Goal: Information Seeking & Learning: Learn about a topic

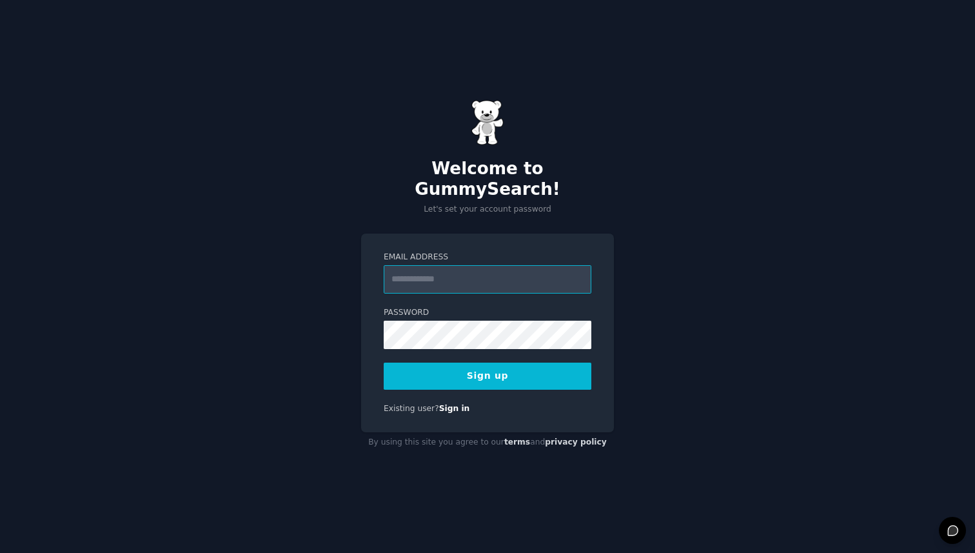
click at [440, 269] on input "Email Address" at bounding box center [488, 279] width 208 height 28
type input "**********"
click at [494, 365] on button "Sign up" at bounding box center [488, 375] width 208 height 27
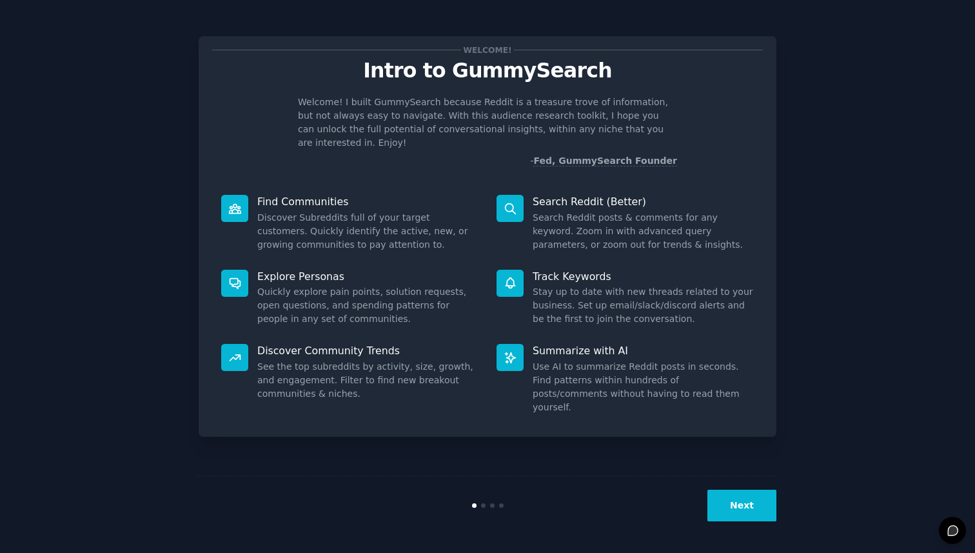
click at [751, 493] on button "Next" at bounding box center [741, 505] width 69 height 32
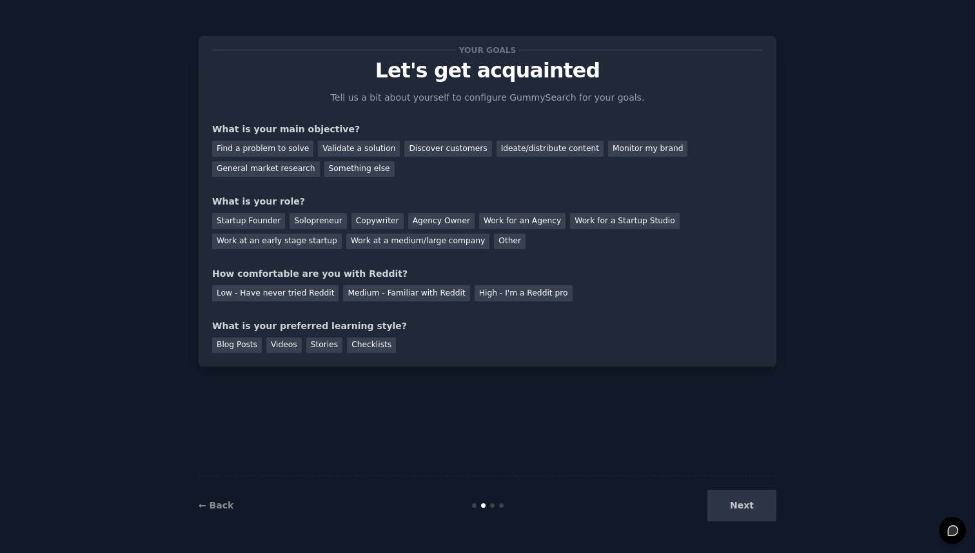
click at [751, 493] on div "Next" at bounding box center [680, 505] width 193 height 32
click at [740, 509] on div "Next" at bounding box center [680, 505] width 193 height 32
click at [272, 142] on div "Find a problem to solve" at bounding box center [262, 149] width 101 height 16
click at [335, 148] on div "Validate a solution" at bounding box center [359, 149] width 82 height 16
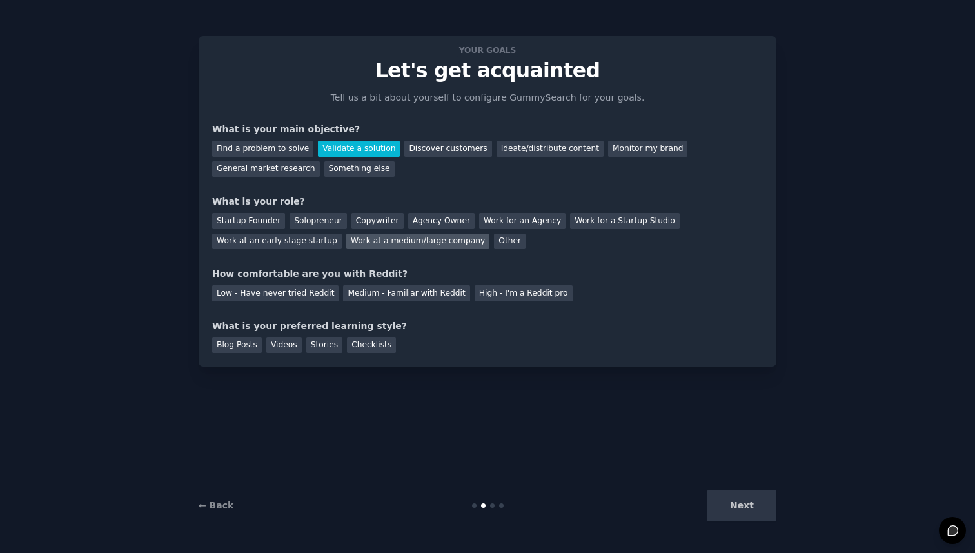
click at [402, 248] on div "Work at a medium/large company" at bounding box center [417, 241] width 143 height 16
click at [272, 298] on div "Low - Have never tried Reddit" at bounding box center [275, 293] width 126 height 16
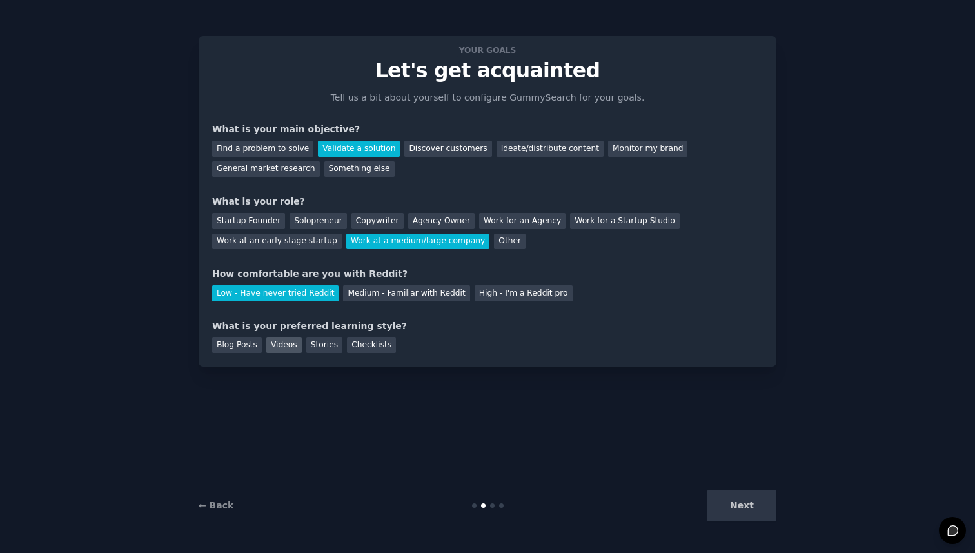
click at [270, 351] on div "Videos" at bounding box center [283, 345] width 35 height 16
click at [387, 343] on div "Checklists" at bounding box center [371, 345] width 49 height 16
click at [753, 509] on button "Next" at bounding box center [741, 505] width 69 height 32
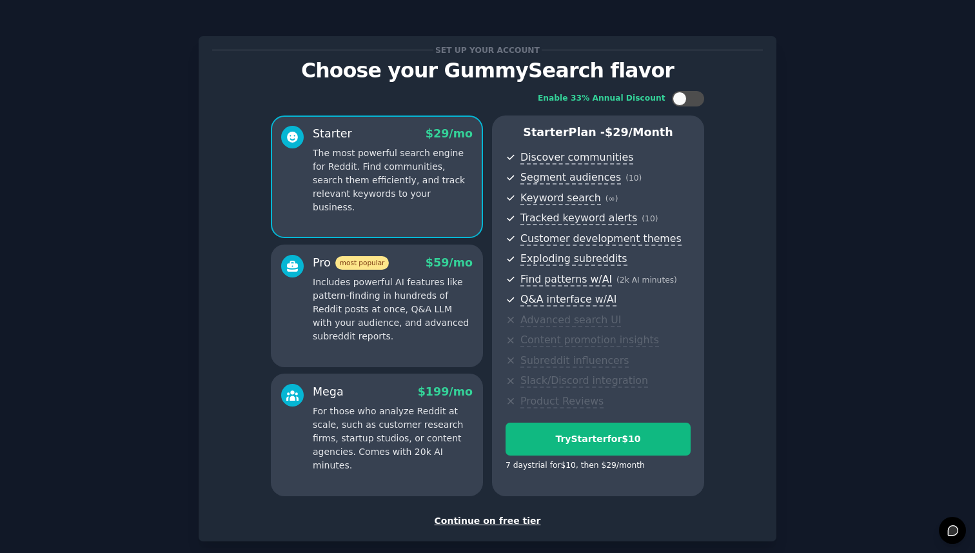
click at [465, 520] on div "Continue on free tier" at bounding box center [487, 521] width 551 height 14
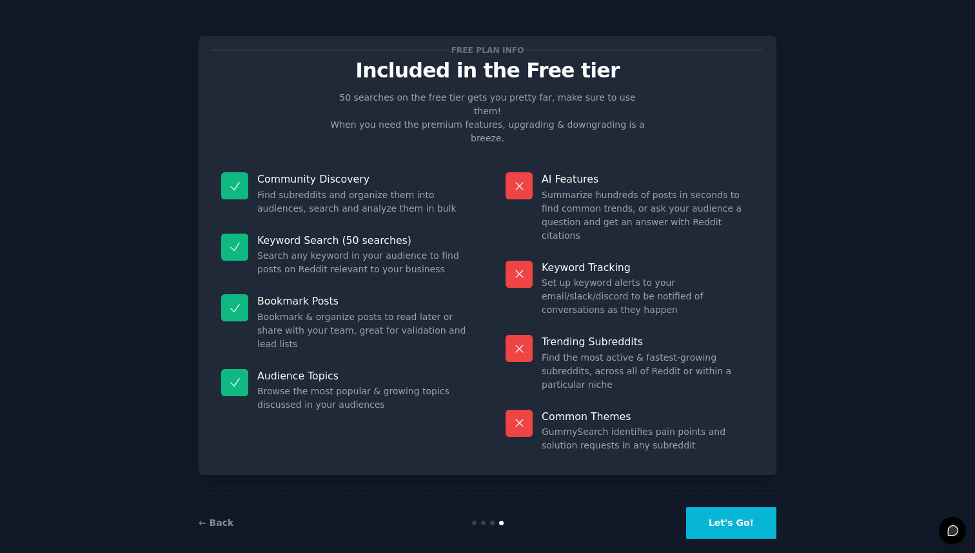
click at [735, 509] on button "Let's Go!" at bounding box center [731, 523] width 90 height 32
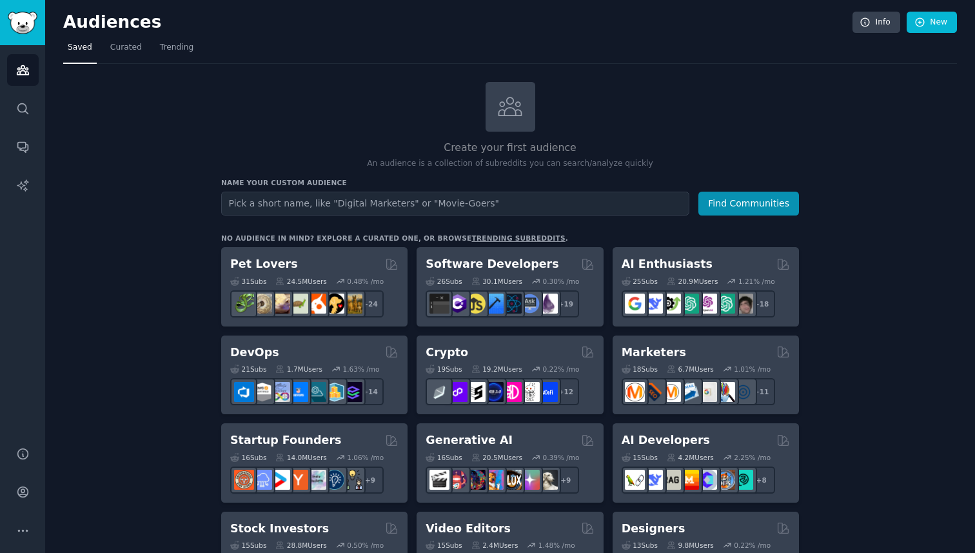
click at [456, 206] on input "text" at bounding box center [455, 203] width 468 height 24
click at [779, 211] on button "Find Communities" at bounding box center [748, 203] width 101 height 24
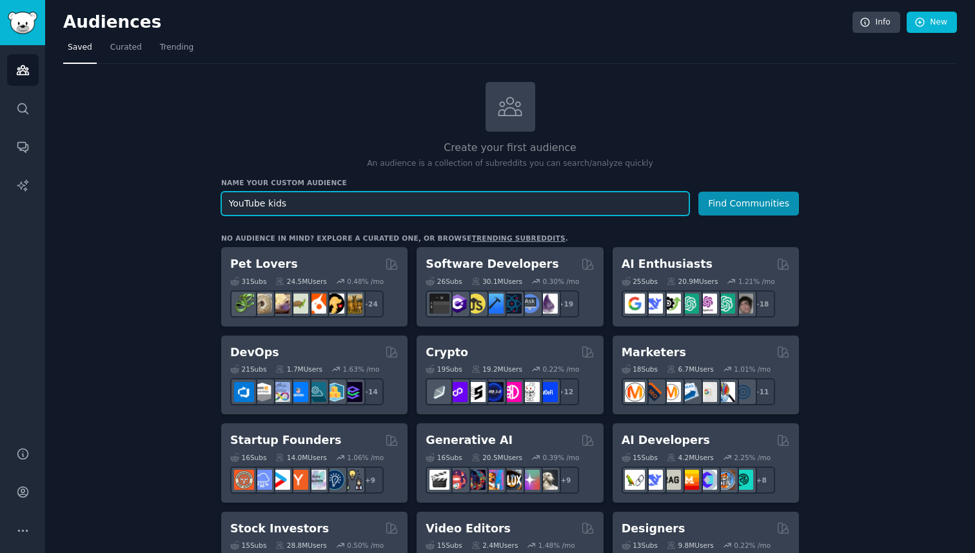
type input "YouTube kids"
click at [698, 191] on button "Find Communities" at bounding box center [748, 203] width 101 height 24
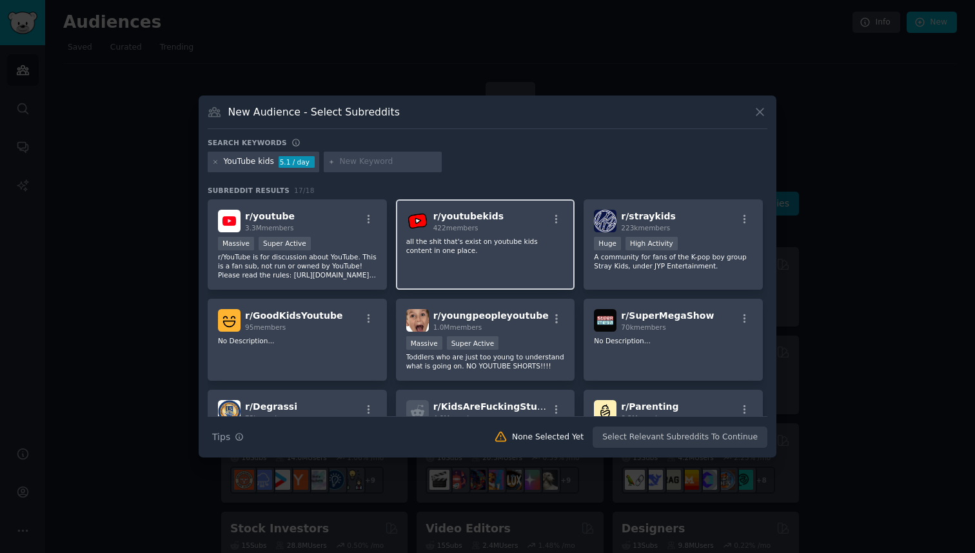
click at [476, 226] on span "422 members" at bounding box center [455, 228] width 45 height 8
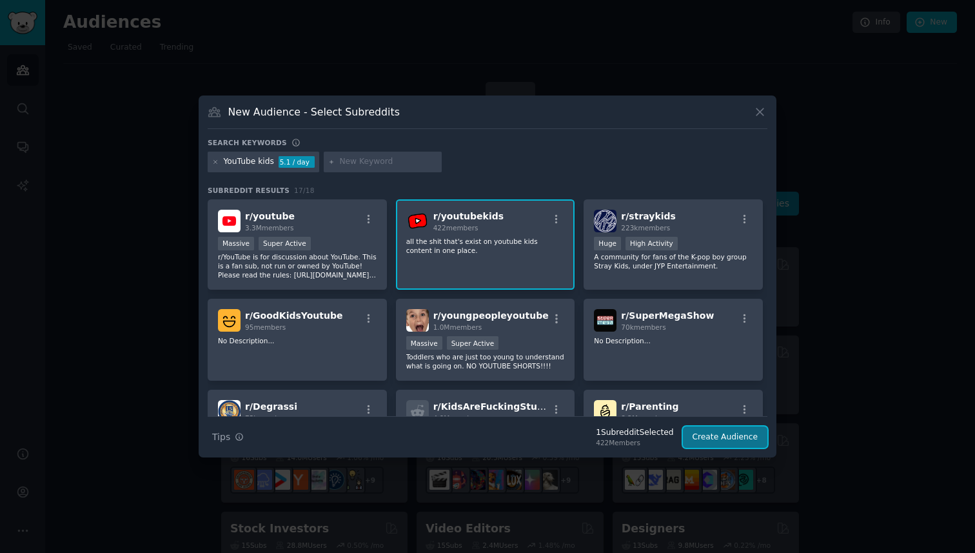
click at [723, 444] on button "Create Audience" at bounding box center [725, 437] width 85 height 22
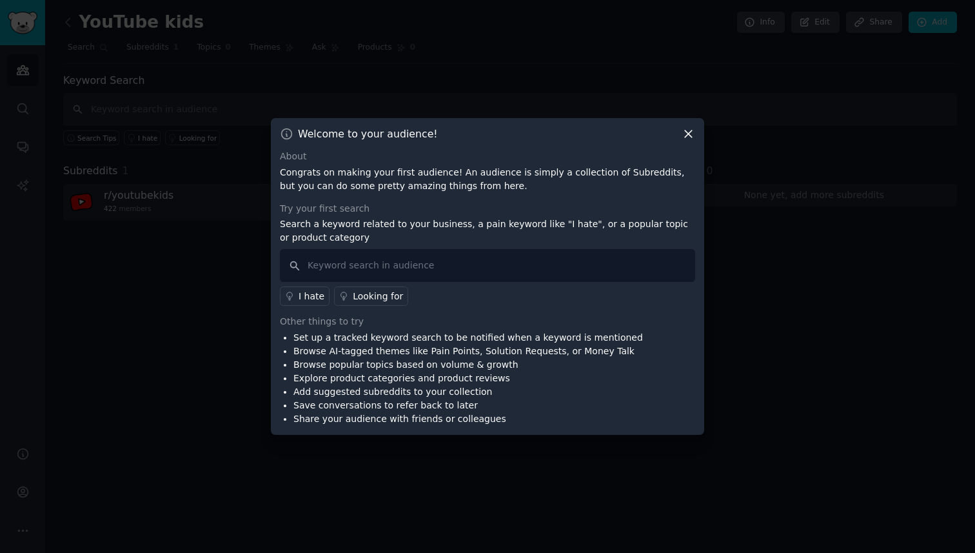
click at [691, 135] on icon at bounding box center [689, 134] width 14 height 14
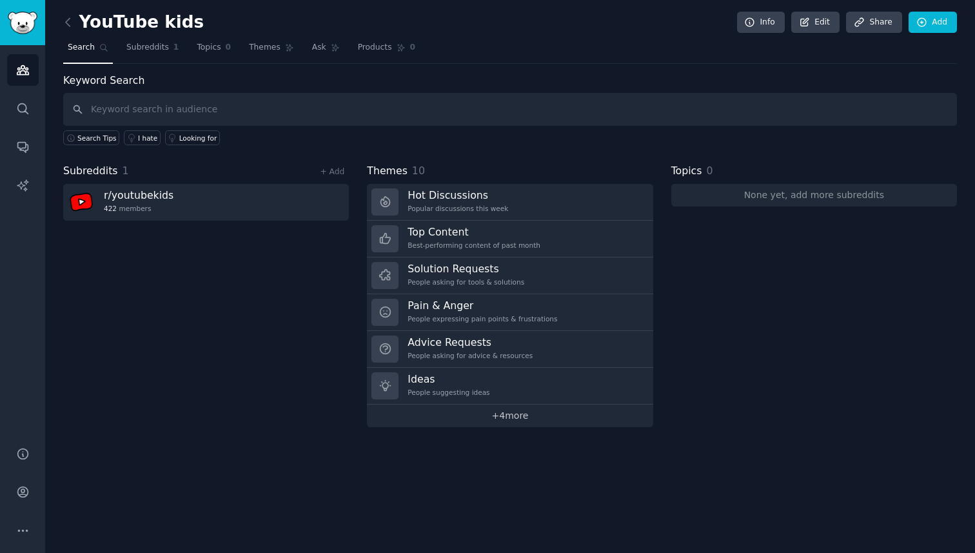
click at [474, 420] on link "+ 4 more" at bounding box center [510, 415] width 286 height 23
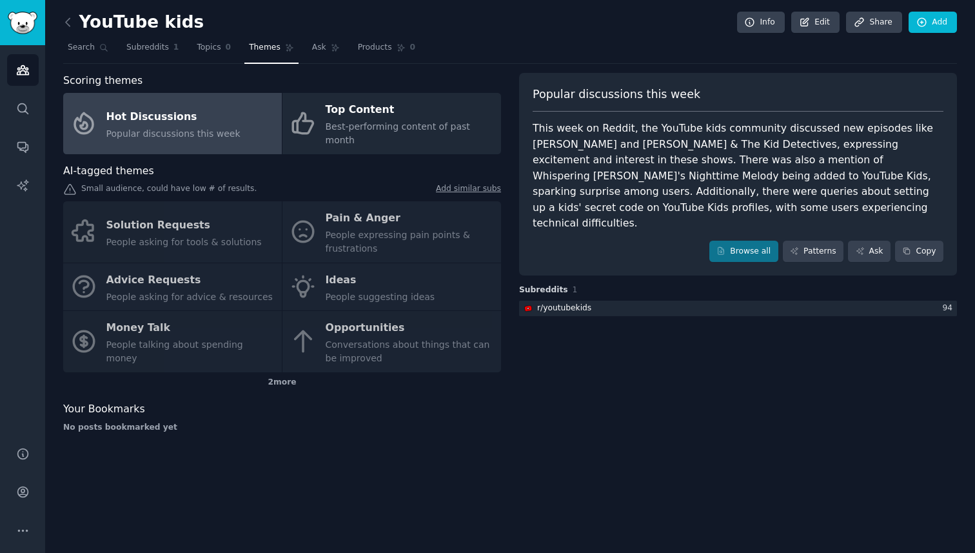
click at [152, 228] on div "Solution Requests People asking for tools & solutions Pain & Anger People expre…" at bounding box center [282, 286] width 438 height 171
click at [81, 206] on div "Solution Requests People asking for tools & solutions Pain & Anger People expre…" at bounding box center [282, 286] width 438 height 171
click at [280, 372] on div "2 more" at bounding box center [282, 382] width 438 height 21
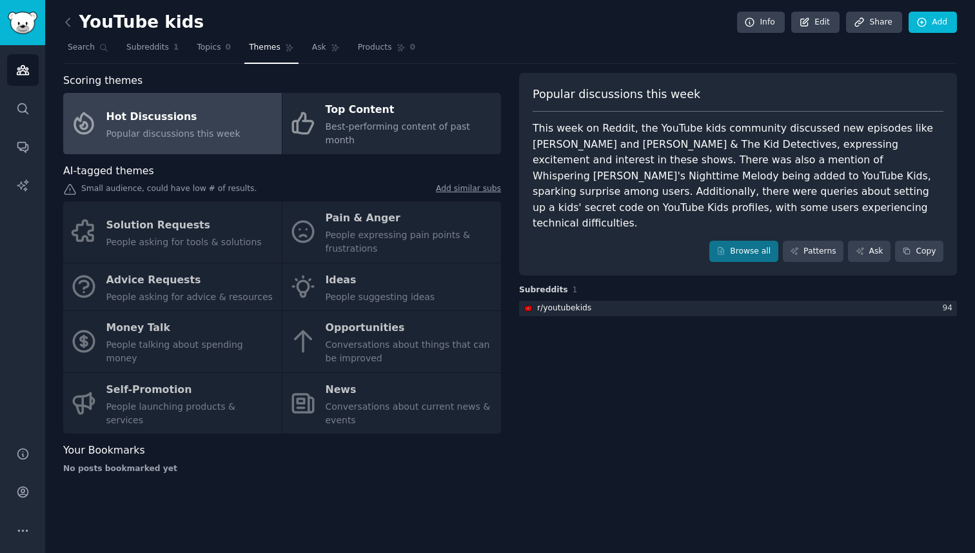
click at [353, 333] on div "Solution Requests People asking for tools & solutions Pain & Anger People expre…" at bounding box center [282, 317] width 438 height 232
click at [64, 20] on icon at bounding box center [68, 22] width 14 height 14
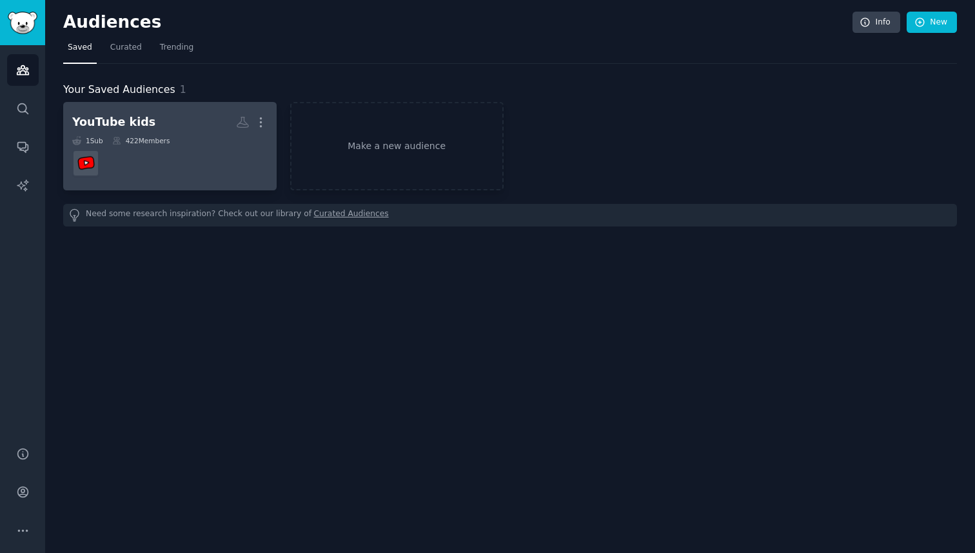
click at [140, 171] on dd at bounding box center [169, 163] width 195 height 36
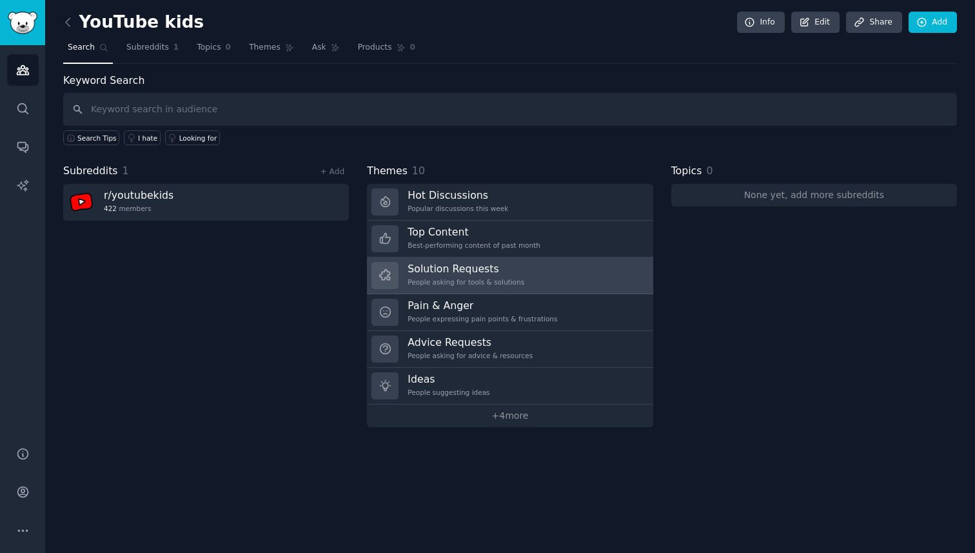
click at [434, 276] on div "Solution Requests People asking for tools & solutions" at bounding box center [465, 275] width 117 height 27
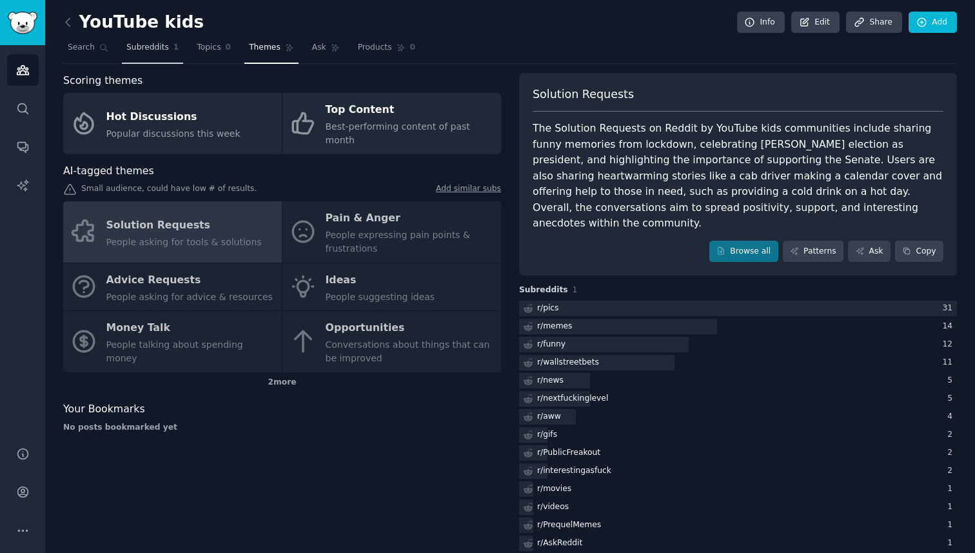
click at [141, 50] on span "Subreddits" at bounding box center [147, 48] width 43 height 12
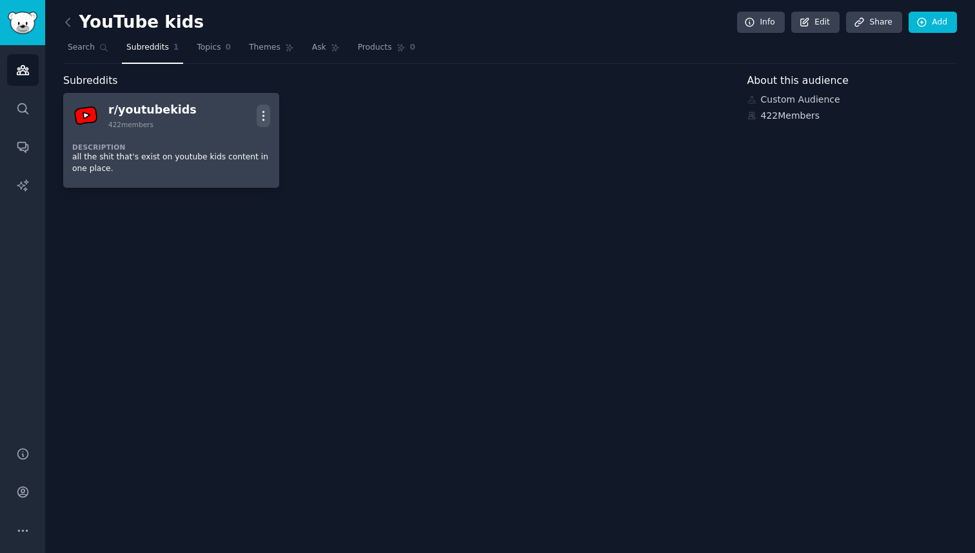
click at [260, 116] on icon "button" at bounding box center [264, 116] width 14 height 14
click at [210, 119] on p "View" at bounding box center [208, 120] width 21 height 14
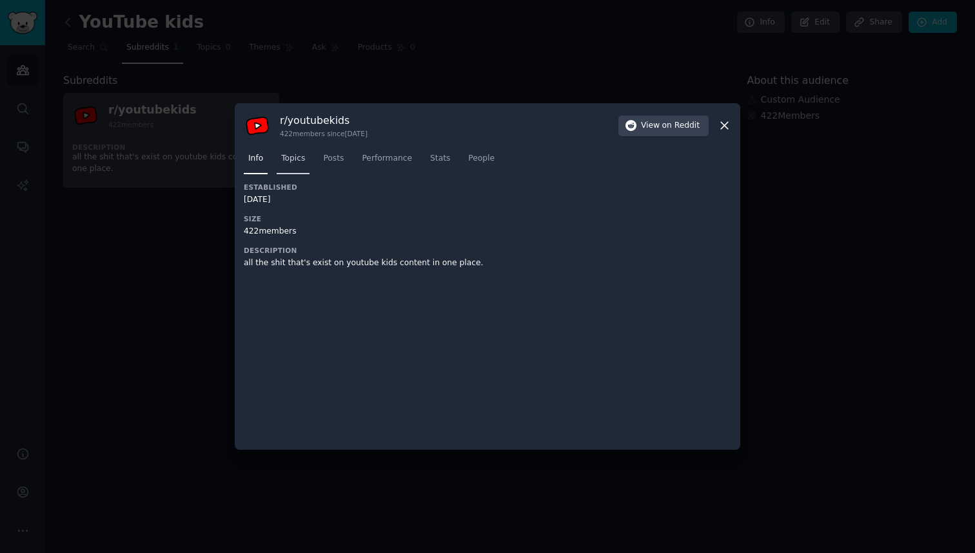
click at [296, 159] on span "Topics" at bounding box center [293, 159] width 24 height 12
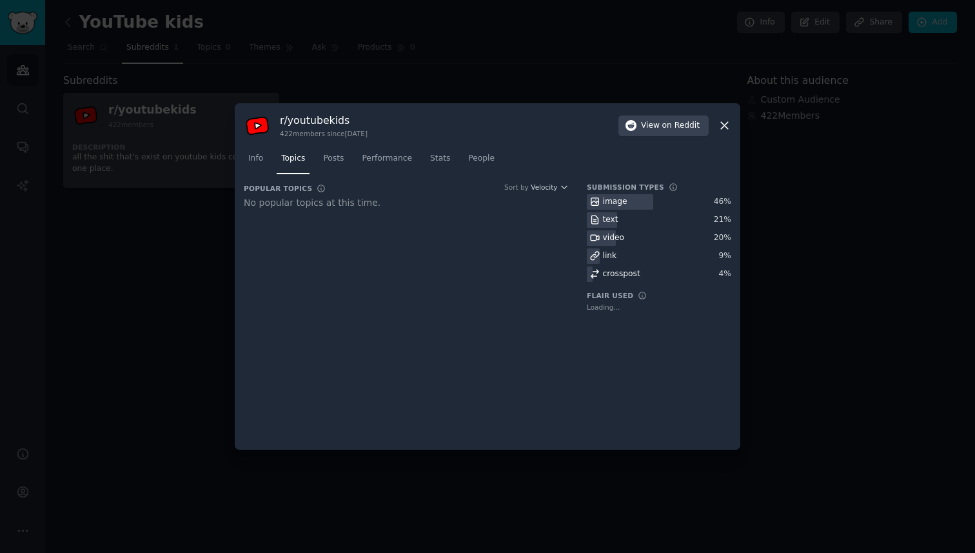
click at [723, 123] on icon at bounding box center [725, 126] width 14 height 14
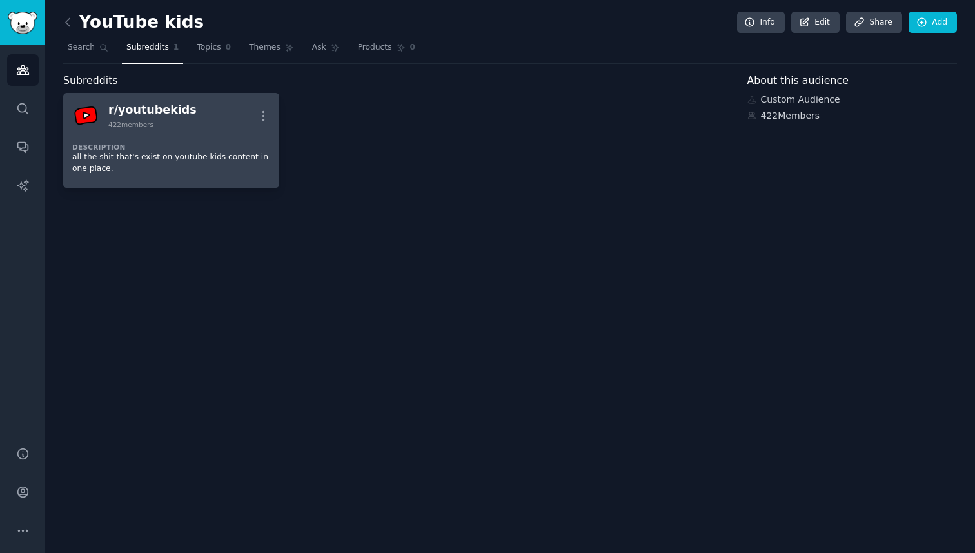
click at [152, 121] on div "422 members" at bounding box center [130, 124] width 45 height 9
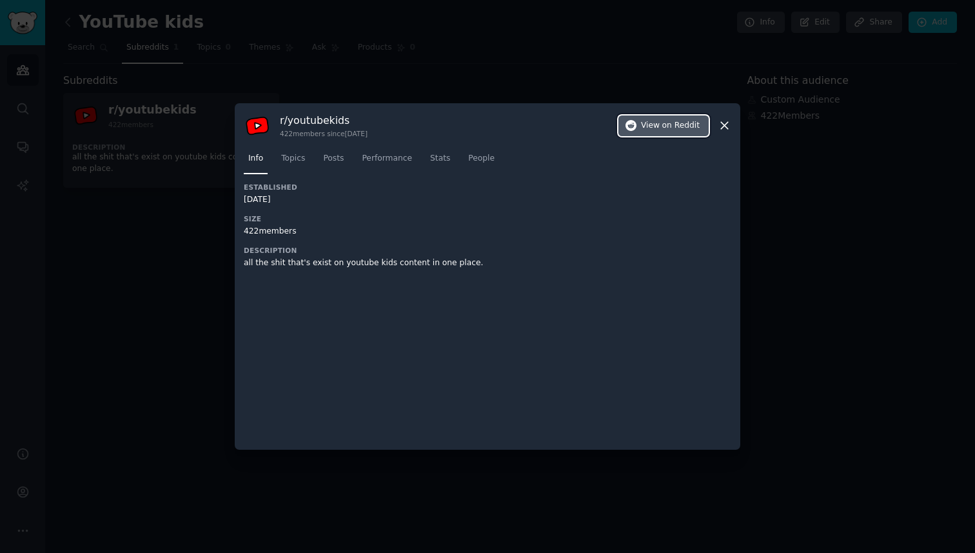
click at [691, 124] on span "on Reddit" at bounding box center [680, 126] width 37 height 12
click at [77, 230] on div at bounding box center [487, 276] width 975 height 553
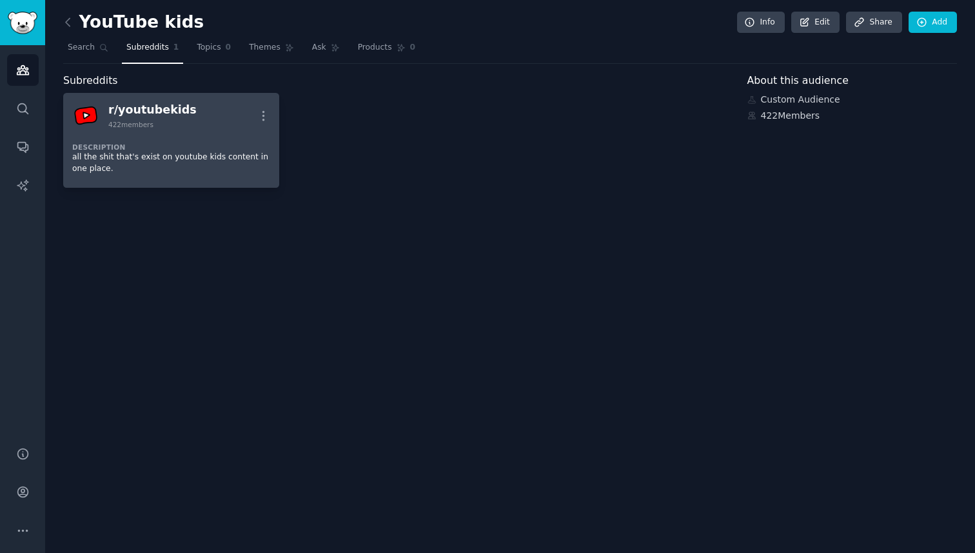
click at [155, 135] on div "Description all the shit that's exist on youtube kids content in one place." at bounding box center [171, 154] width 198 height 50
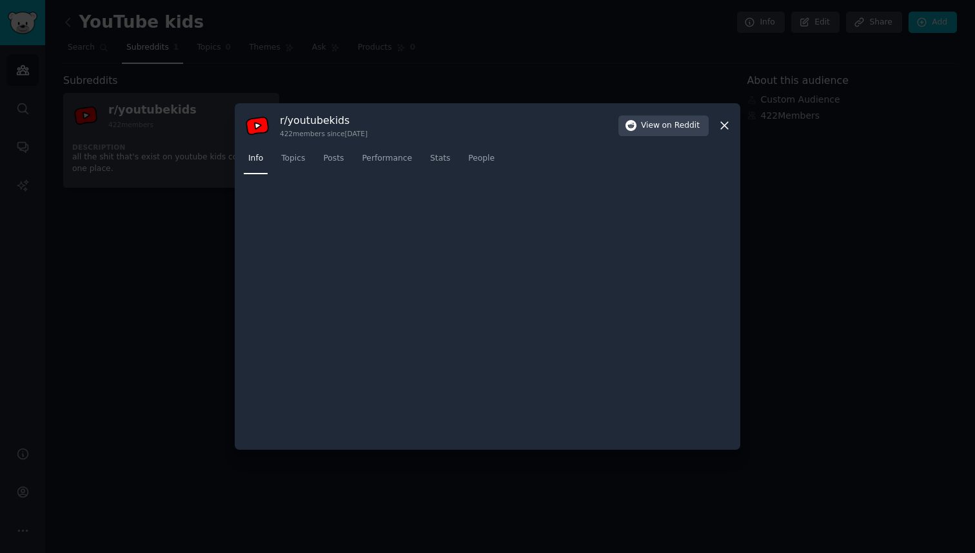
click at [155, 135] on div at bounding box center [487, 276] width 975 height 553
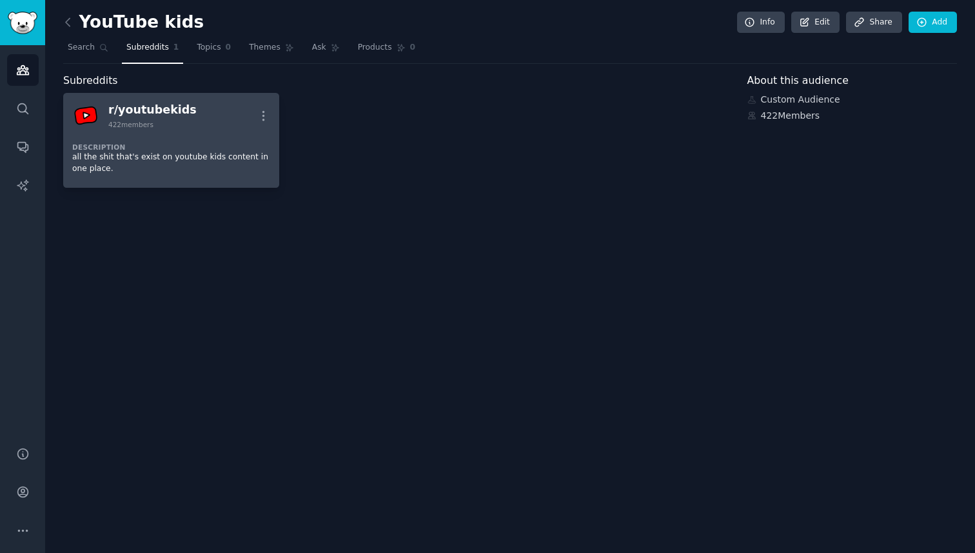
click at [155, 135] on div "Description all the shit that's exist on youtube kids content in one place." at bounding box center [171, 154] width 198 height 50
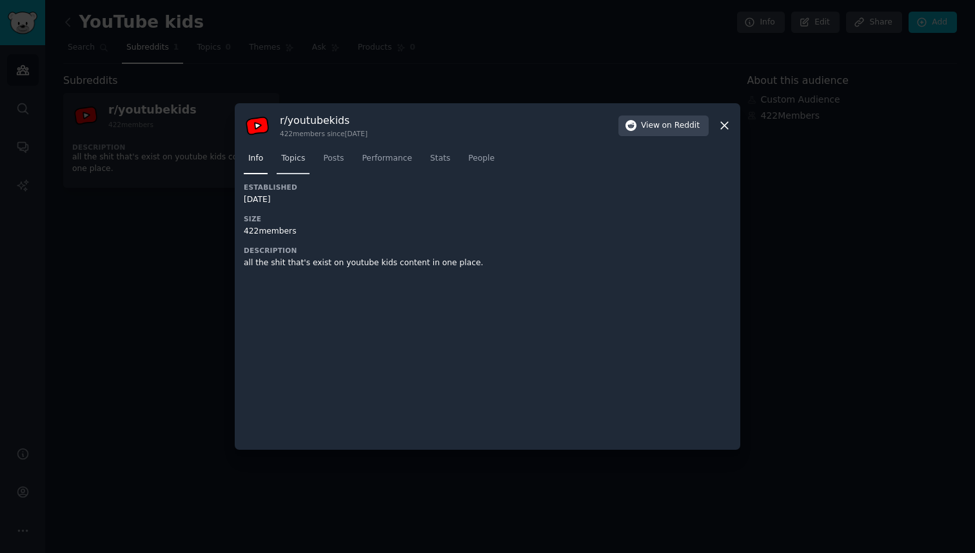
click at [290, 162] on span "Topics" at bounding box center [293, 159] width 24 height 12
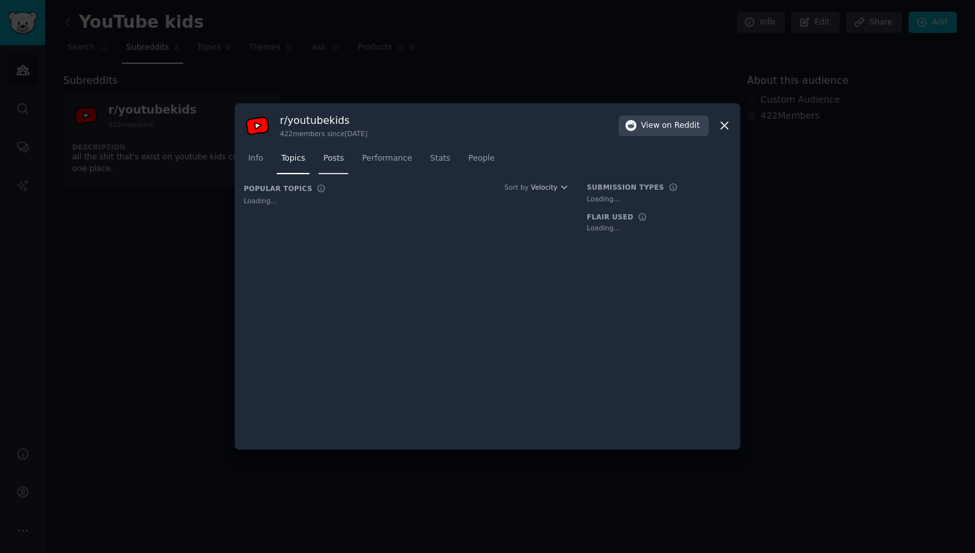
click at [338, 161] on span "Posts" at bounding box center [333, 159] width 21 height 12
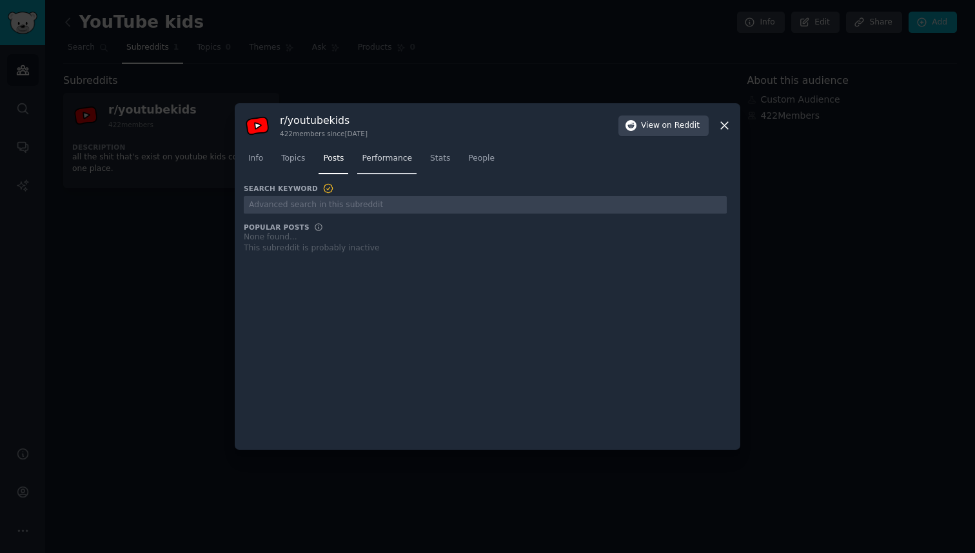
click at [391, 160] on span "Performance" at bounding box center [387, 159] width 50 height 12
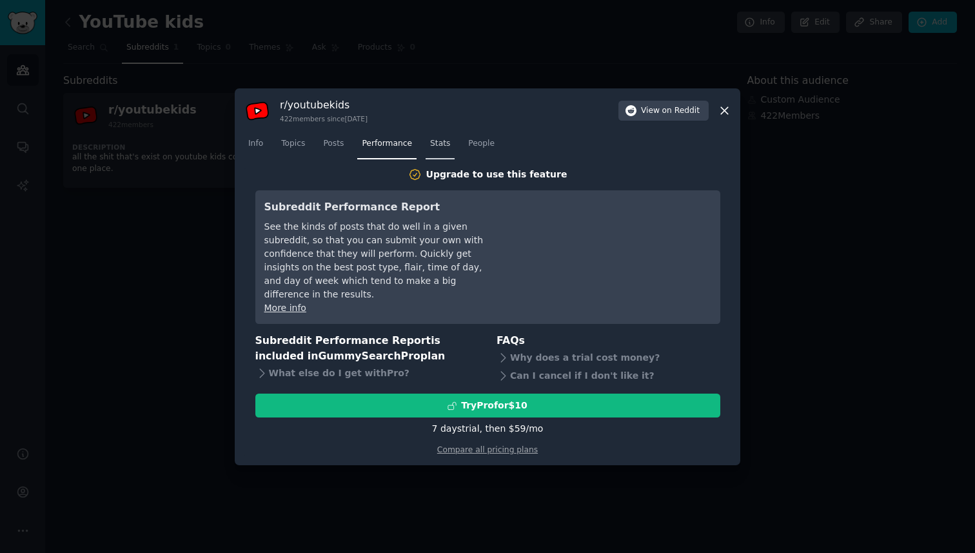
click at [442, 146] on span "Stats" at bounding box center [440, 144] width 20 height 12
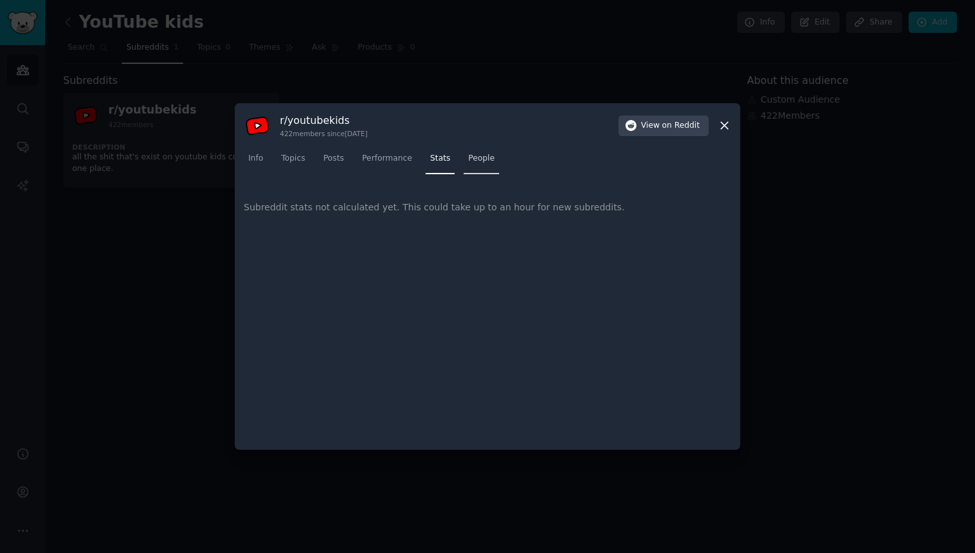
click at [466, 162] on link "People" at bounding box center [481, 161] width 35 height 26
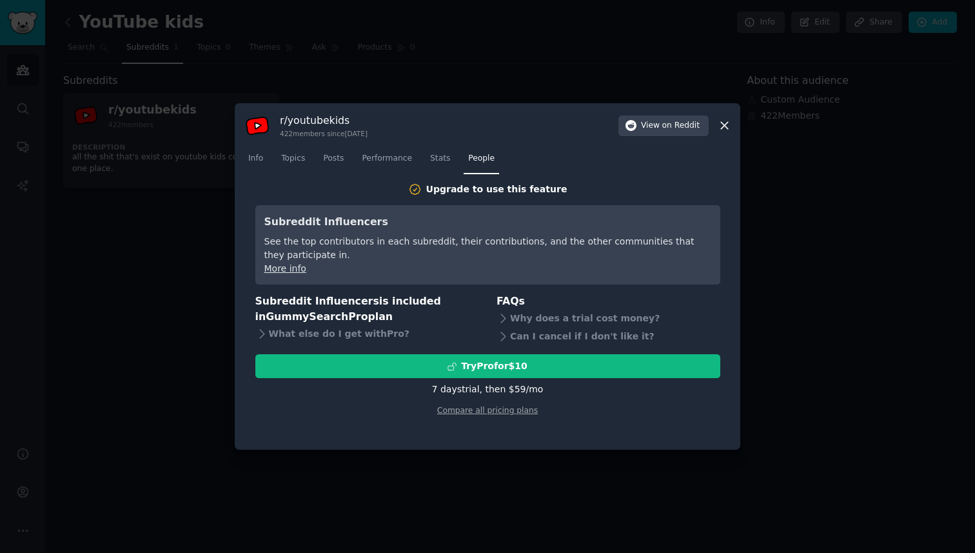
click at [729, 125] on icon at bounding box center [725, 126] width 14 height 14
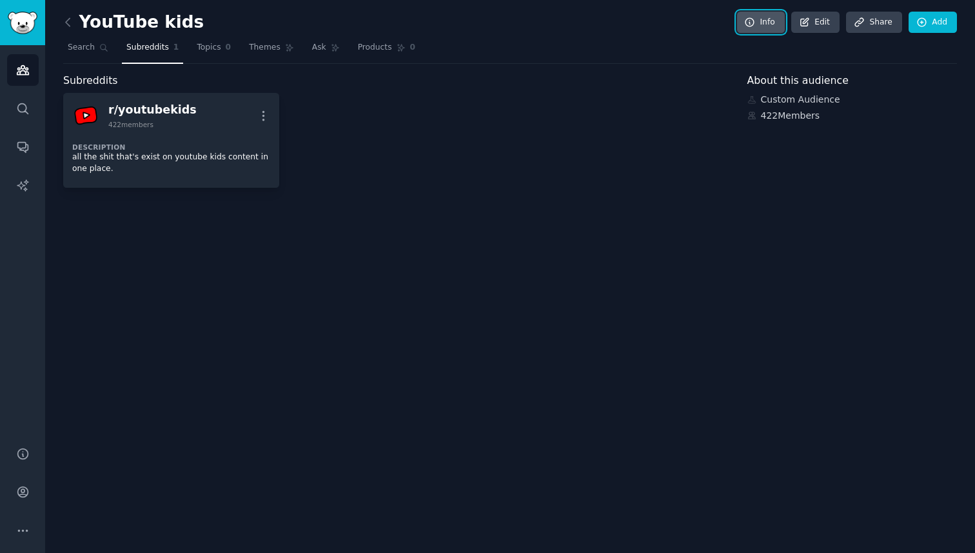
click at [769, 24] on link "Info" at bounding box center [761, 23] width 48 height 22
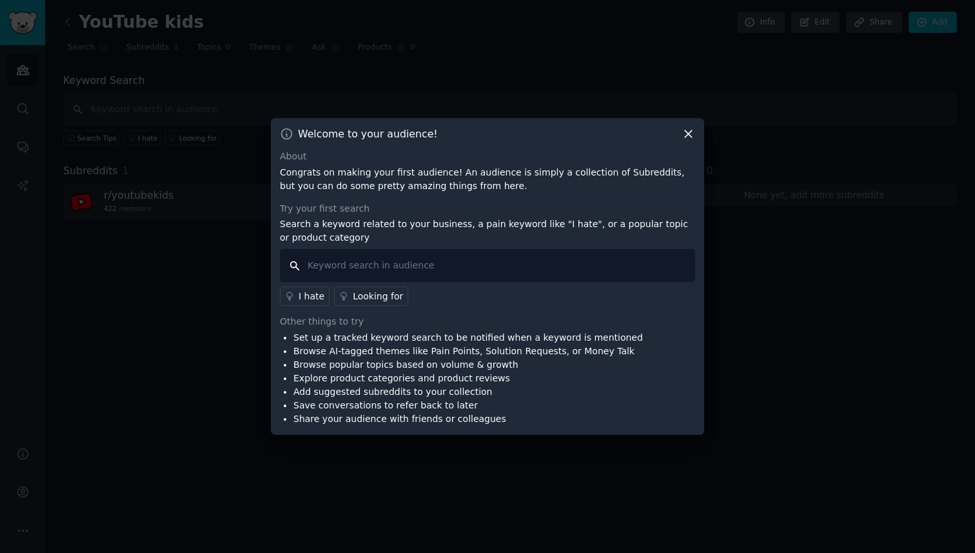
click at [513, 271] on input "text" at bounding box center [487, 265] width 415 height 33
type input "review"
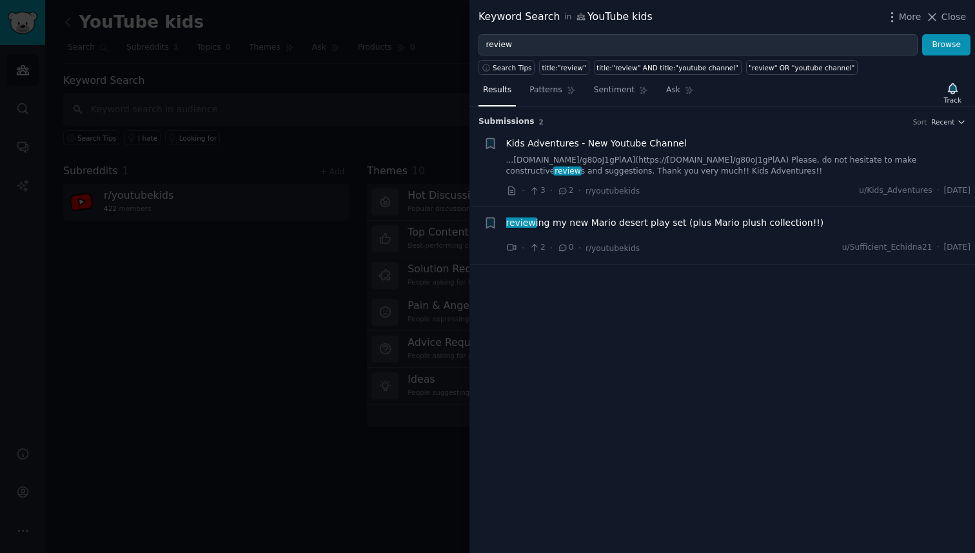
click at [371, 300] on div at bounding box center [487, 276] width 975 height 553
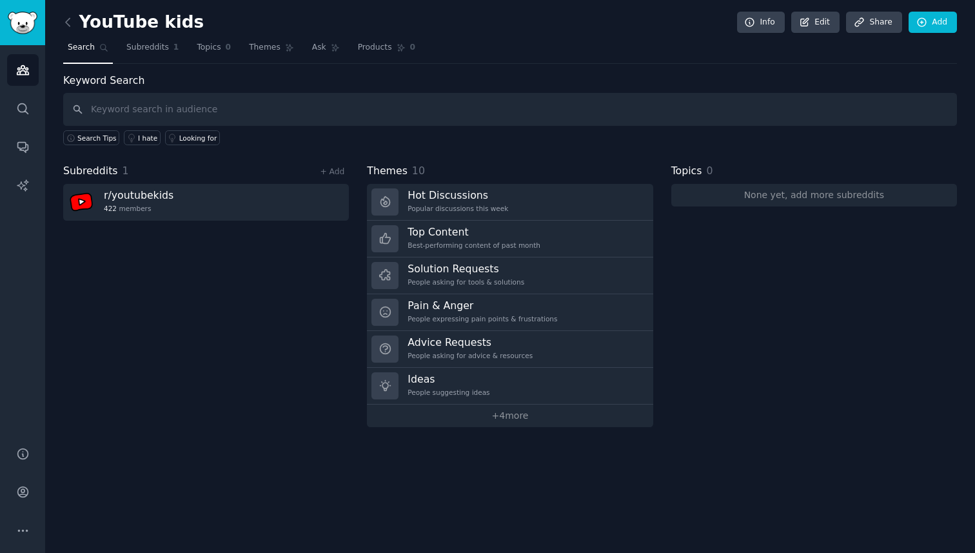
click at [80, 50] on span "Search" at bounding box center [81, 48] width 27 height 12
click at [144, 107] on input "text" at bounding box center [510, 109] width 894 height 33
type input "pain & Anger"
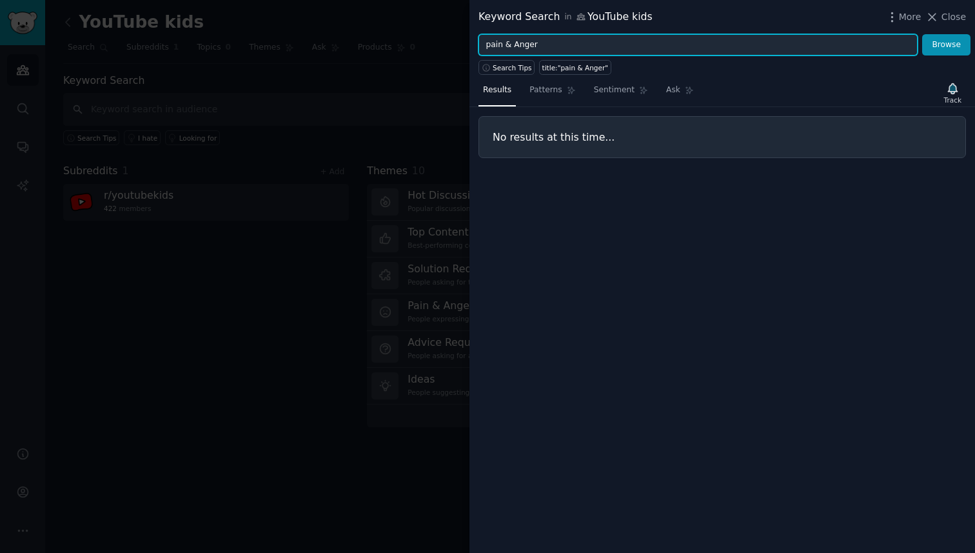
click at [509, 45] on input "pain & Anger" at bounding box center [697, 45] width 439 height 22
type input "Anger"
click at [922, 34] on button "Browse" at bounding box center [946, 45] width 48 height 22
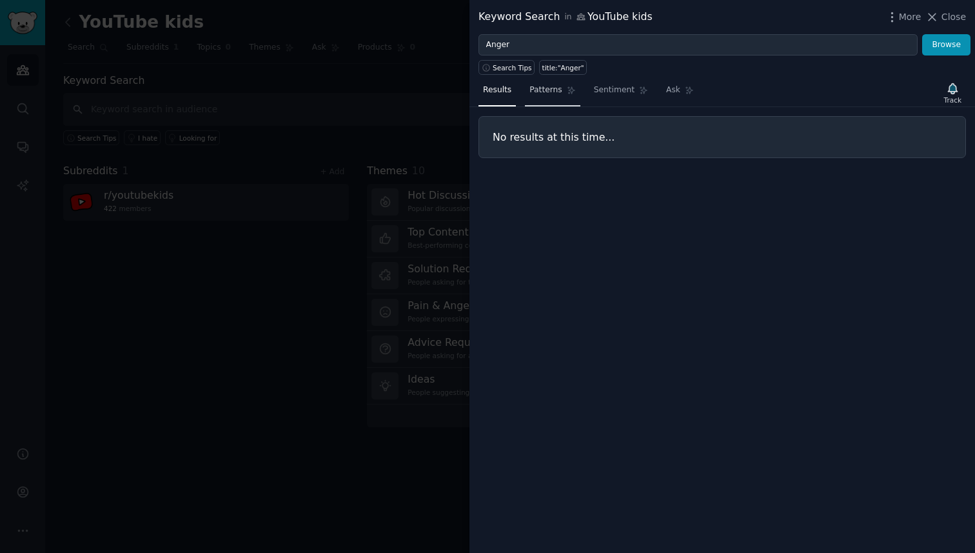
click at [552, 98] on link "Patterns" at bounding box center [552, 93] width 55 height 26
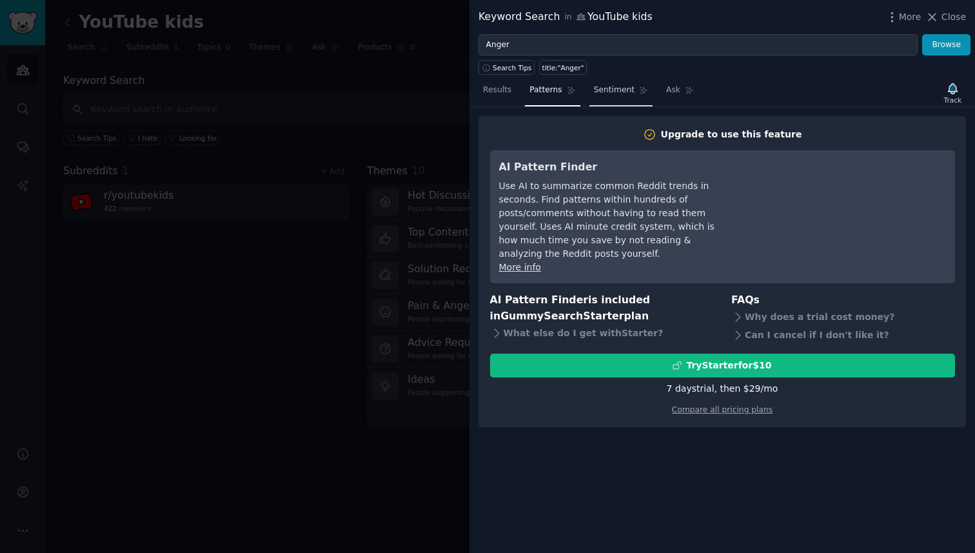
click at [595, 95] on span "Sentiment" at bounding box center [614, 90] width 41 height 12
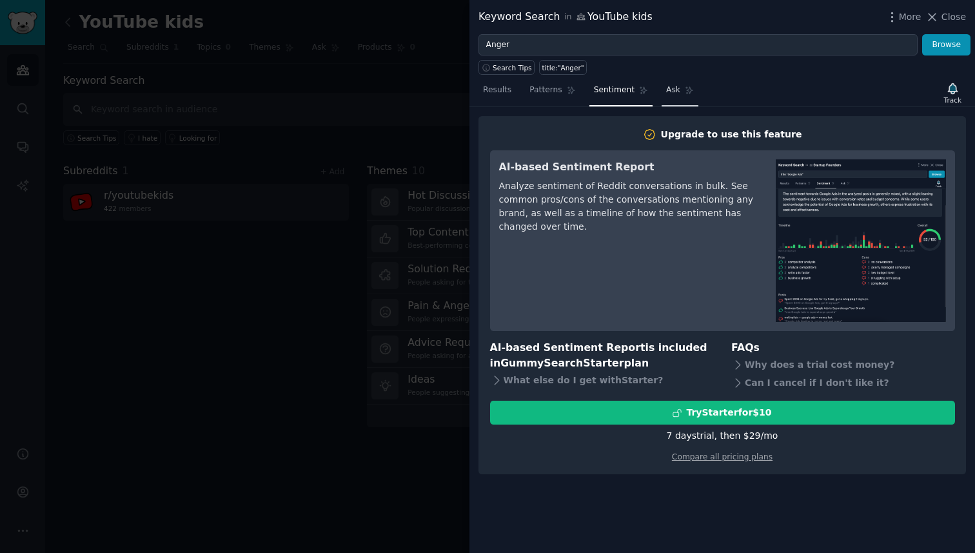
click at [673, 95] on span "Ask" at bounding box center [673, 90] width 14 height 12
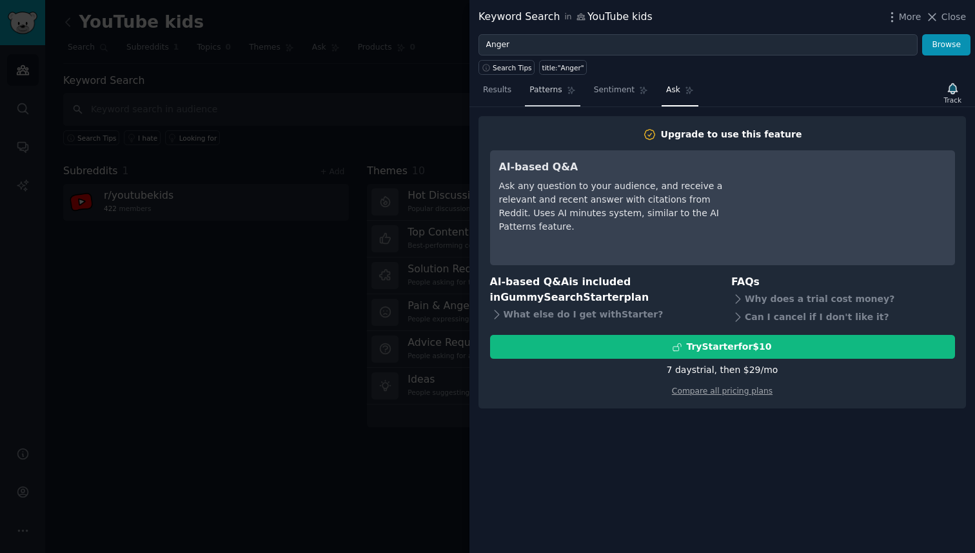
click at [537, 88] on span "Patterns" at bounding box center [545, 90] width 32 height 12
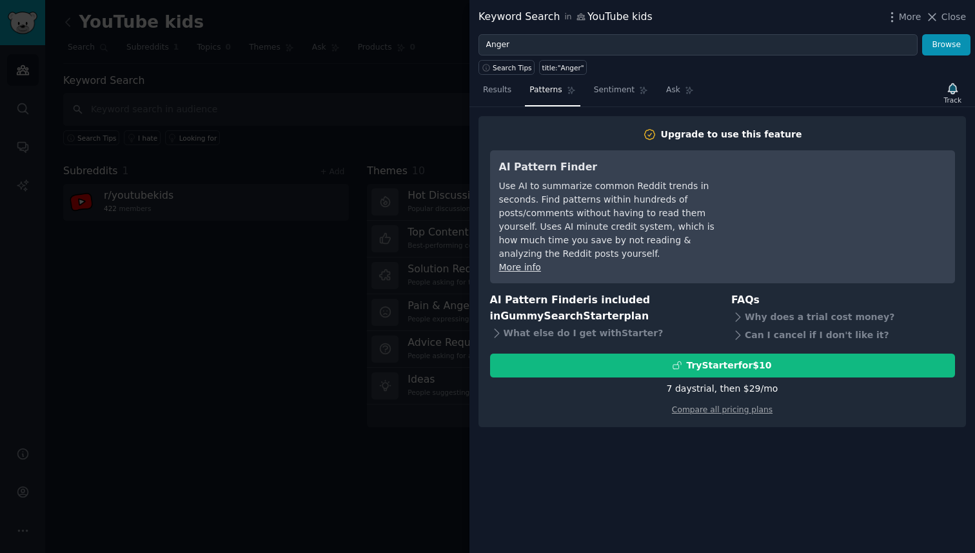
click at [400, 231] on div at bounding box center [487, 276] width 975 height 553
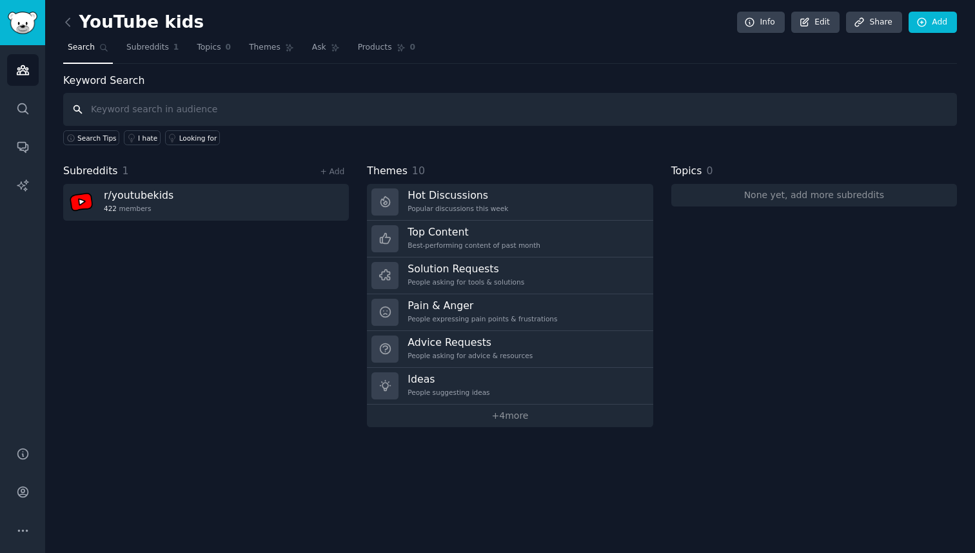
click at [163, 110] on input "text" at bounding box center [510, 109] width 894 height 33
click at [67, 17] on icon at bounding box center [68, 22] width 14 height 14
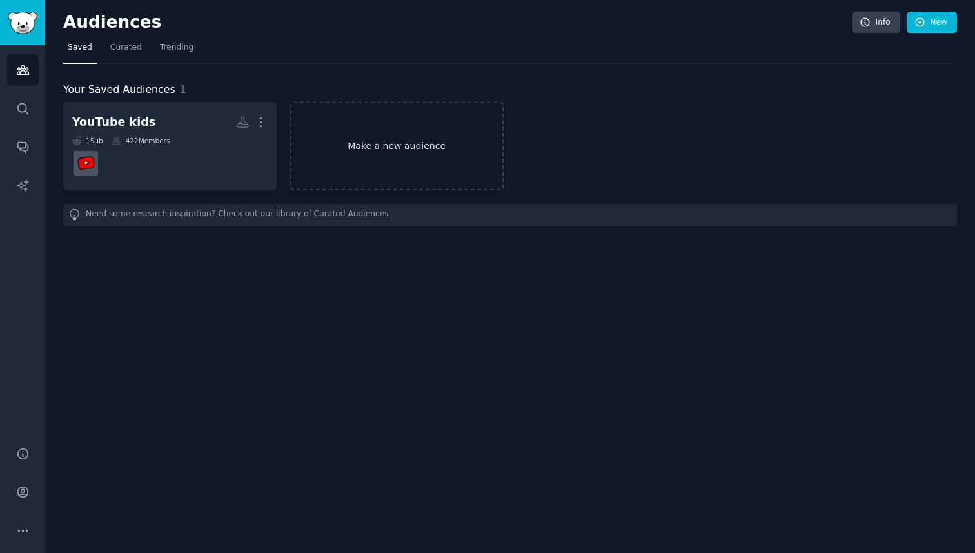
click at [331, 150] on link "Make a new audience" at bounding box center [396, 146] width 213 height 88
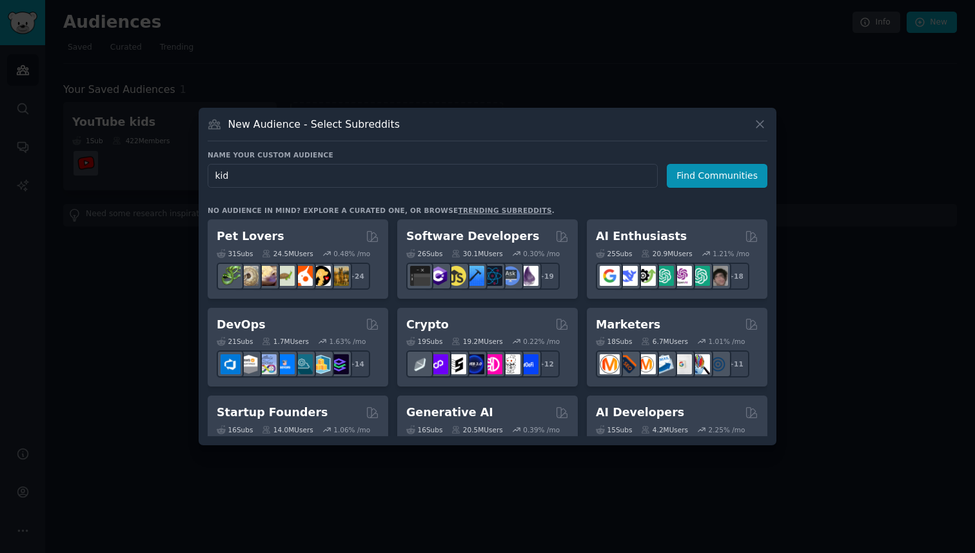
type input "kids"
click button "Find Communities" at bounding box center [717, 176] width 101 height 24
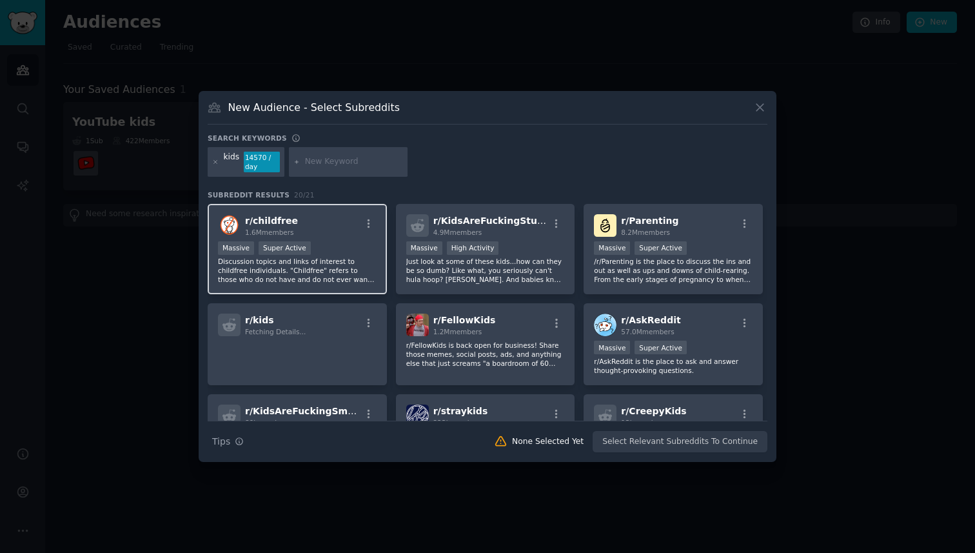
click at [297, 273] on p "Discussion topics and links of interest to childfree individuals. "Childfree" r…" at bounding box center [297, 270] width 159 height 27
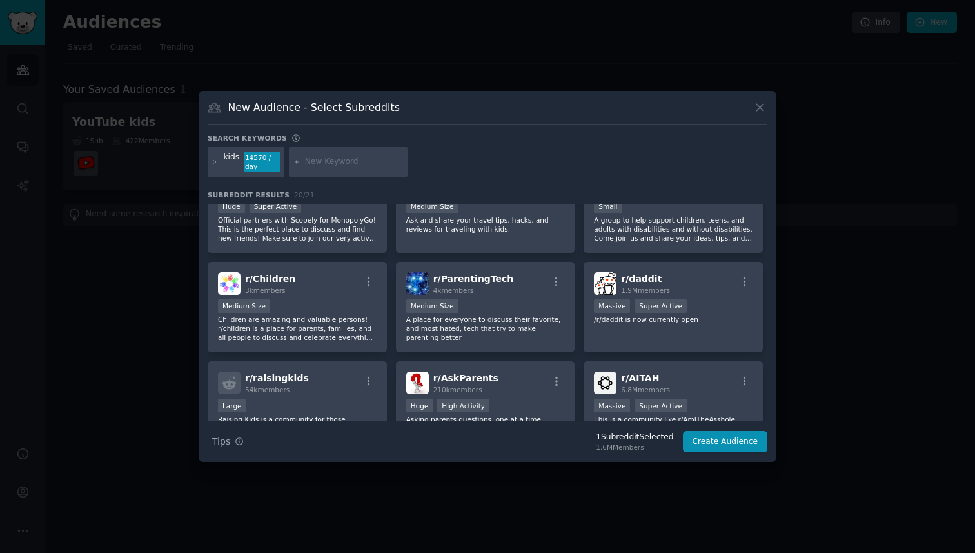
scroll to position [323, 0]
click at [321, 320] on p "Children are amazing and valuable persons! r/children is a place for parents, f…" at bounding box center [297, 327] width 159 height 27
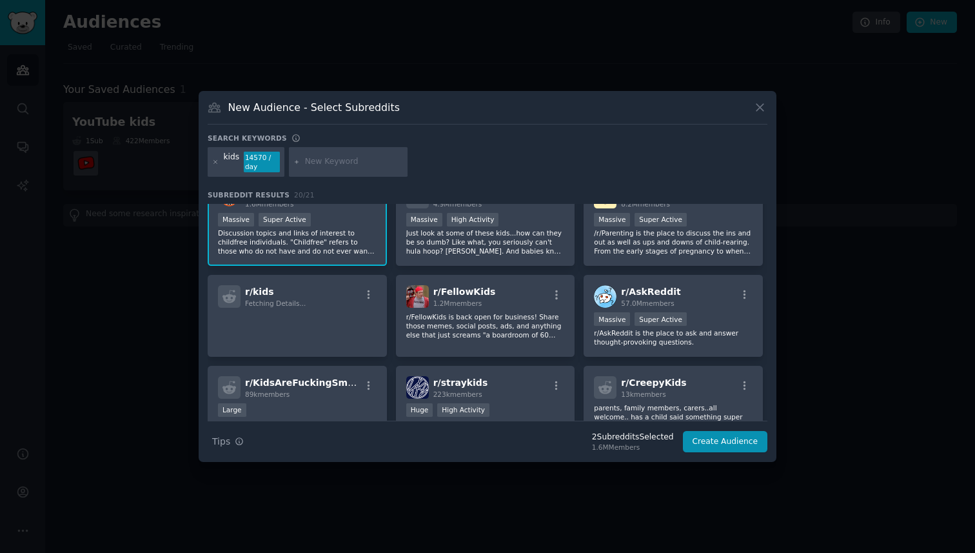
scroll to position [0, 0]
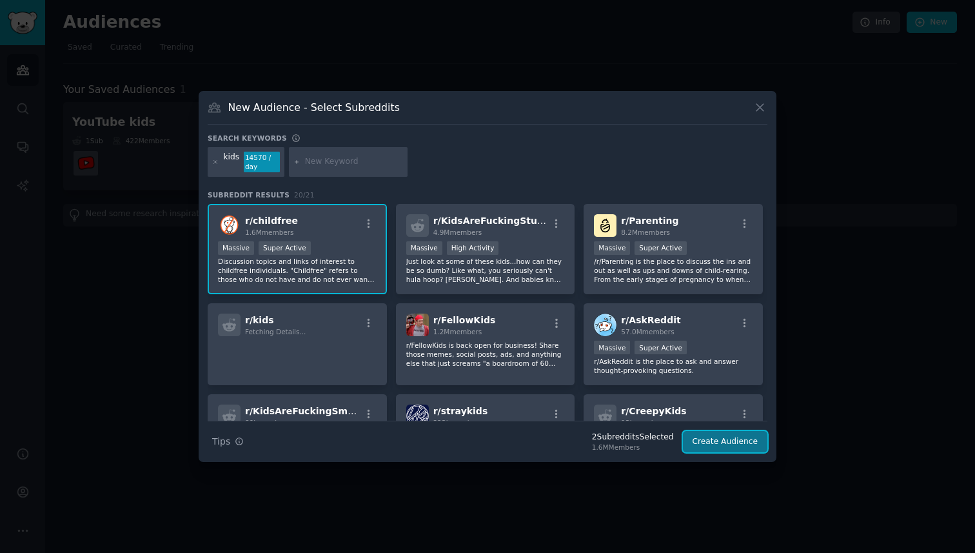
click at [736, 447] on button "Create Audience" at bounding box center [725, 442] width 85 height 22
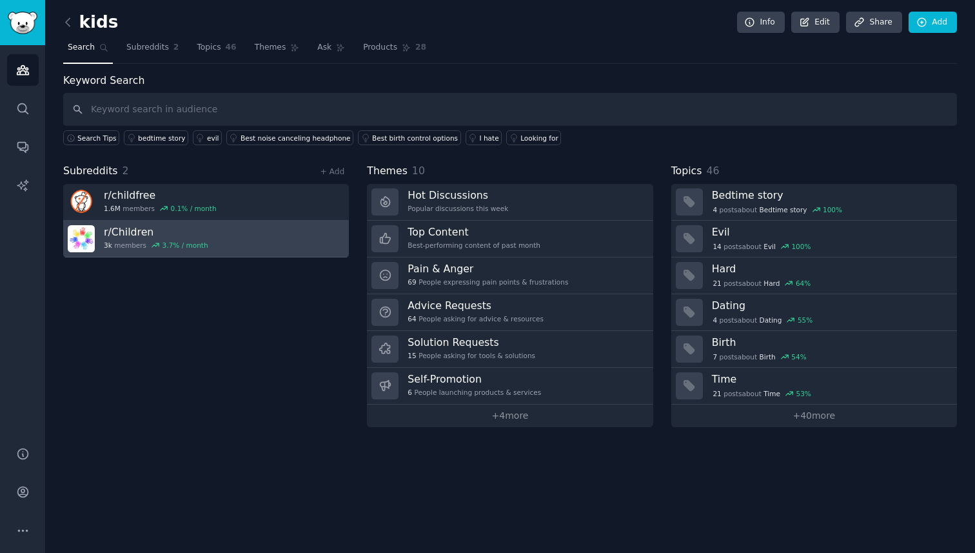
click at [132, 238] on h3 "r/ Children" at bounding box center [156, 232] width 104 height 14
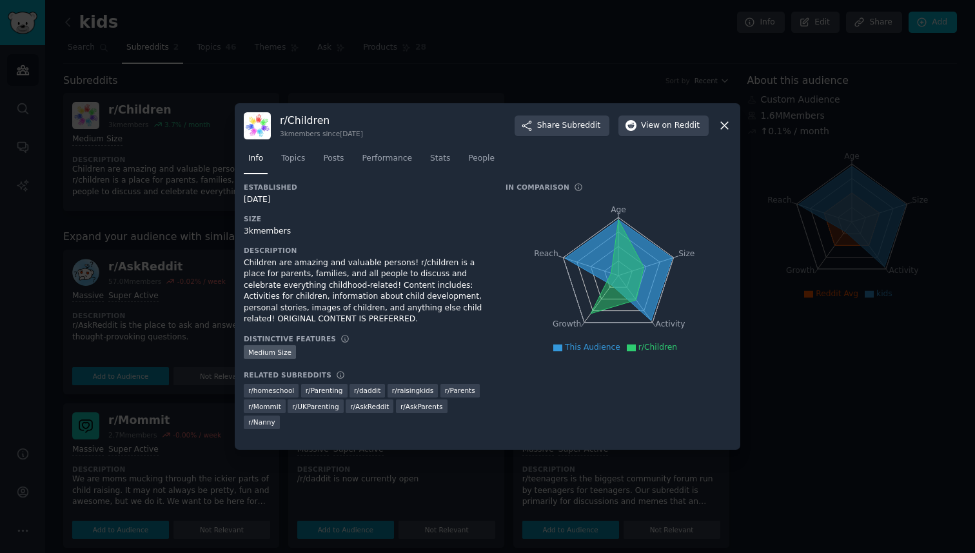
click at [138, 317] on div at bounding box center [487, 276] width 975 height 553
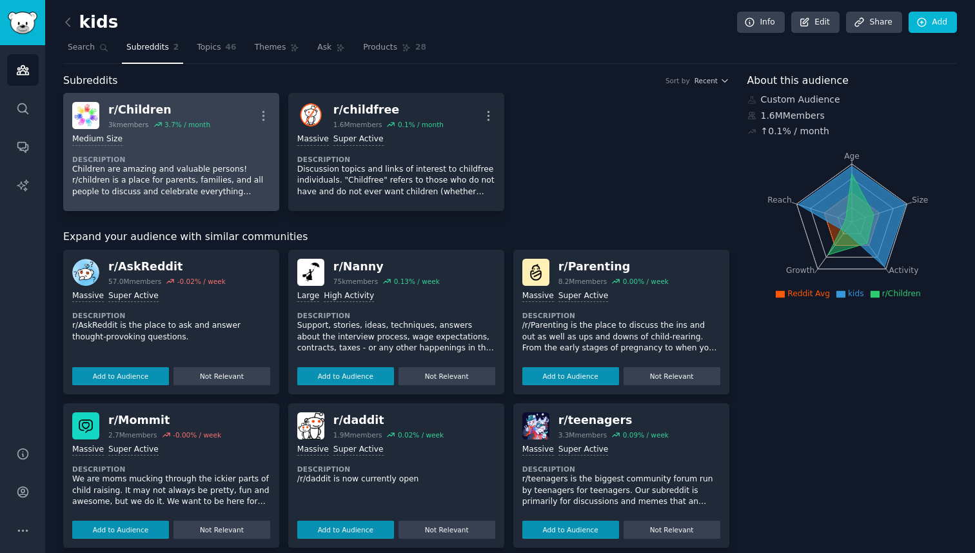
click at [115, 108] on div "r/ Children" at bounding box center [159, 110] width 102 height 16
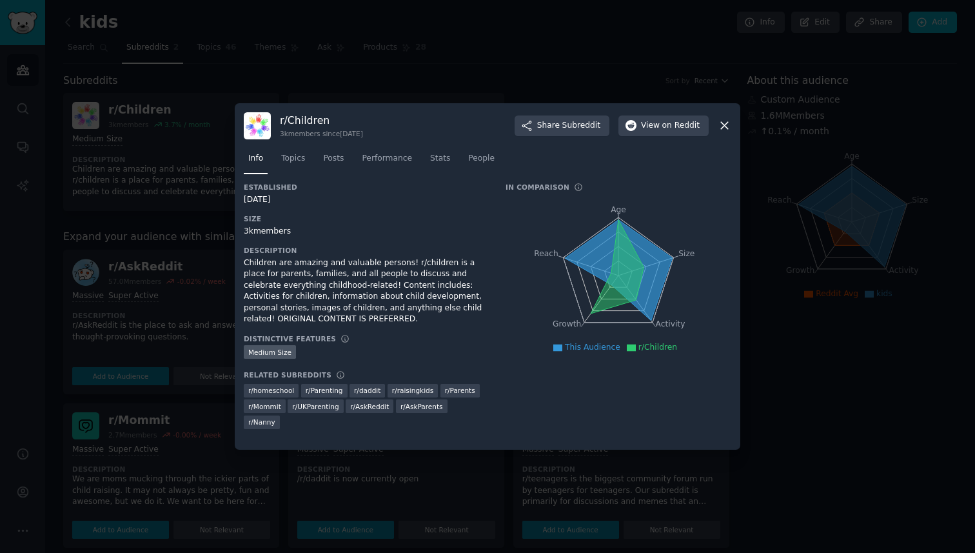
click at [720, 129] on icon at bounding box center [725, 126] width 14 height 14
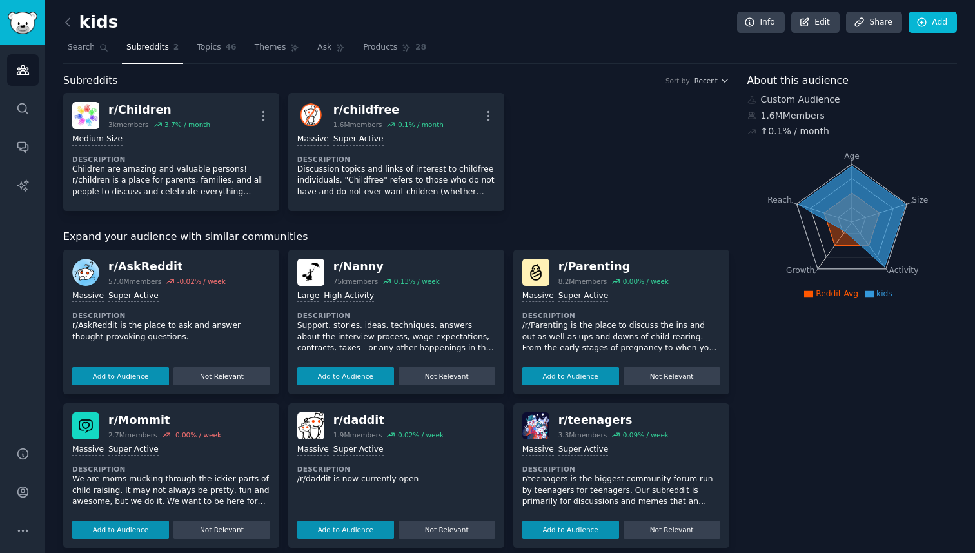
click at [152, 487] on p "We are moms mucking through the ickier parts of child raising. It may not alway…" at bounding box center [171, 490] width 198 height 34
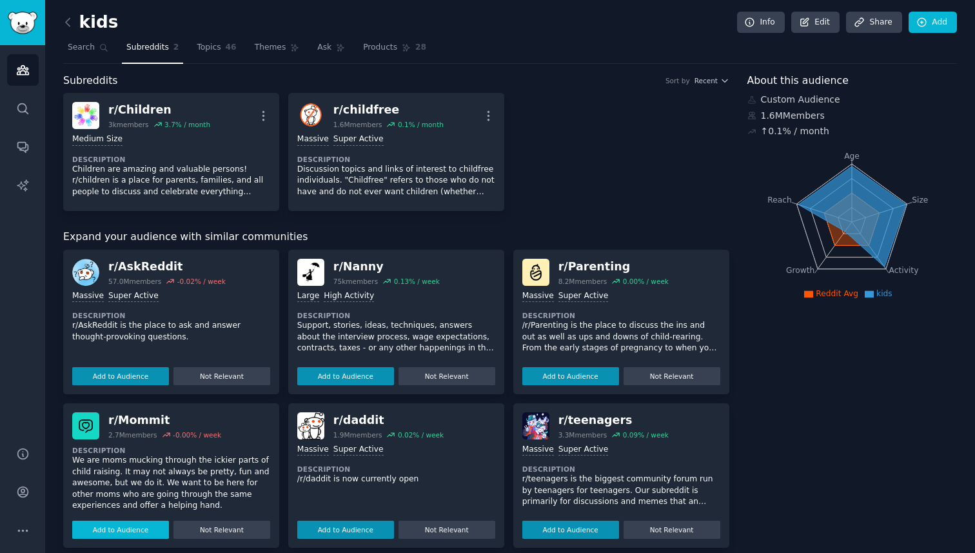
click at [124, 533] on button "Add to Audience" at bounding box center [120, 529] width 97 height 18
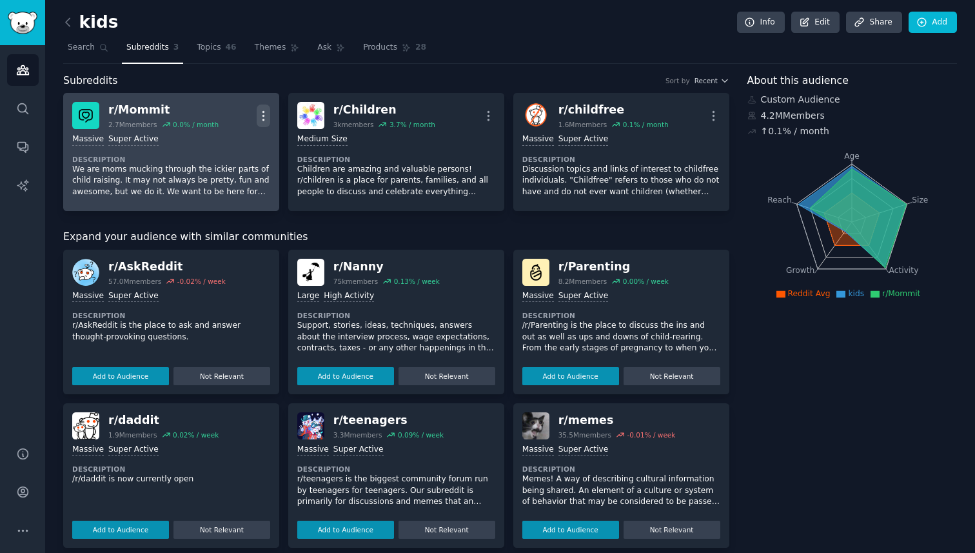
click at [260, 120] on icon "button" at bounding box center [264, 116] width 14 height 14
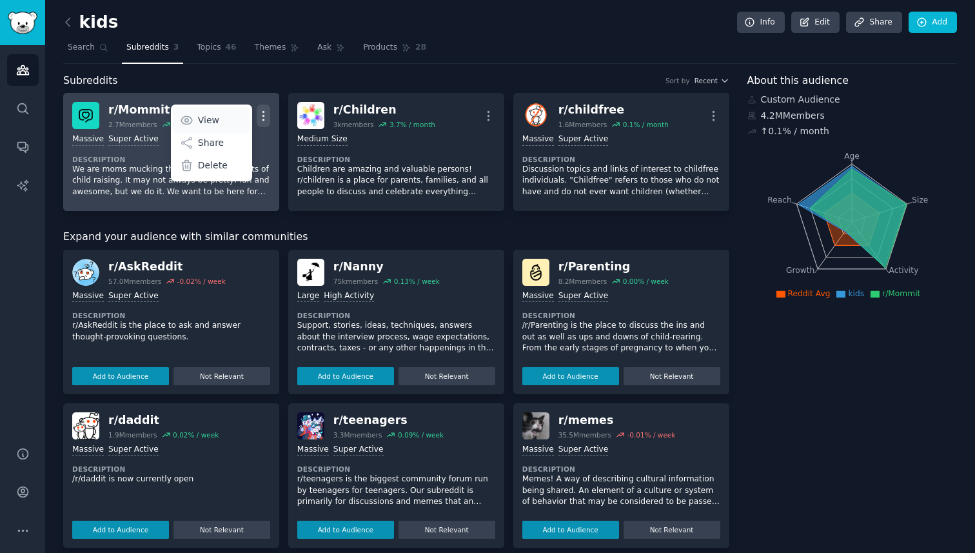
click at [200, 118] on p "View" at bounding box center [208, 120] width 21 height 14
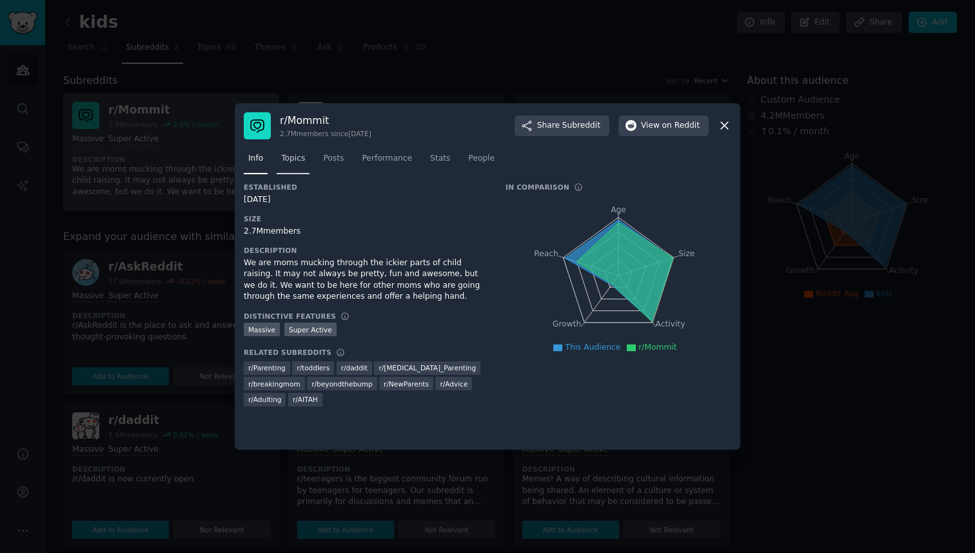
click at [293, 160] on span "Topics" at bounding box center [293, 159] width 24 height 12
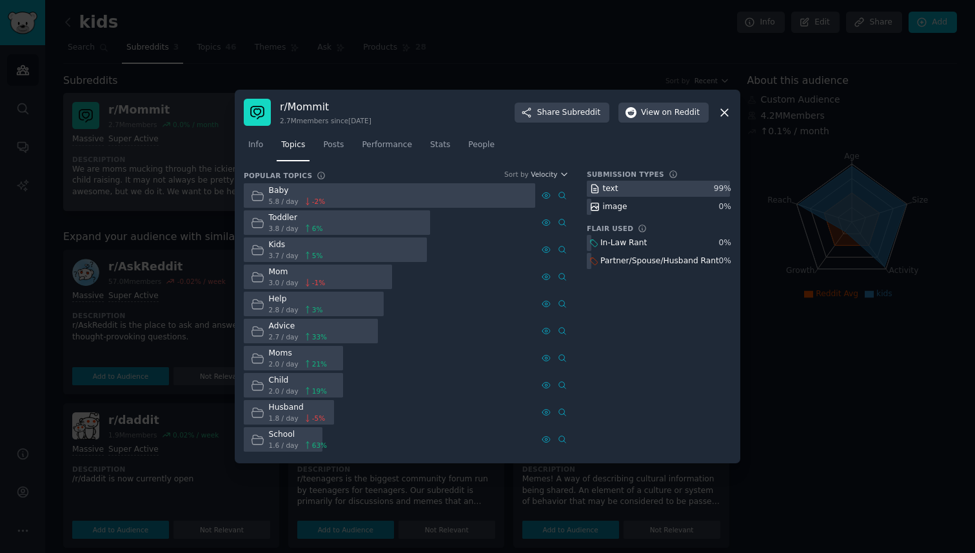
click at [348, 258] on div at bounding box center [335, 249] width 183 height 25
click at [562, 252] on icon at bounding box center [562, 249] width 9 height 9
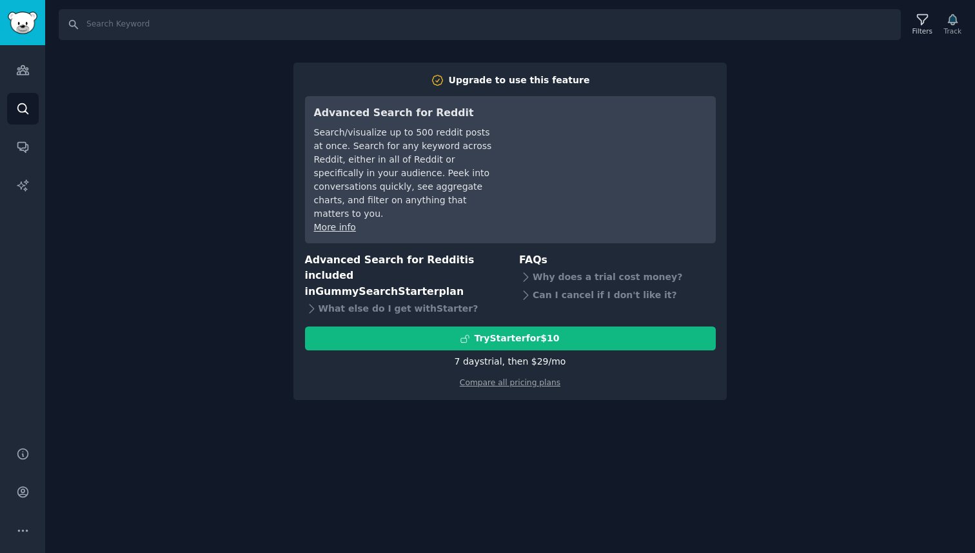
click at [487, 355] on div "7 days trial, then $ 29 /mo" at bounding box center [511, 362] width 112 height 14
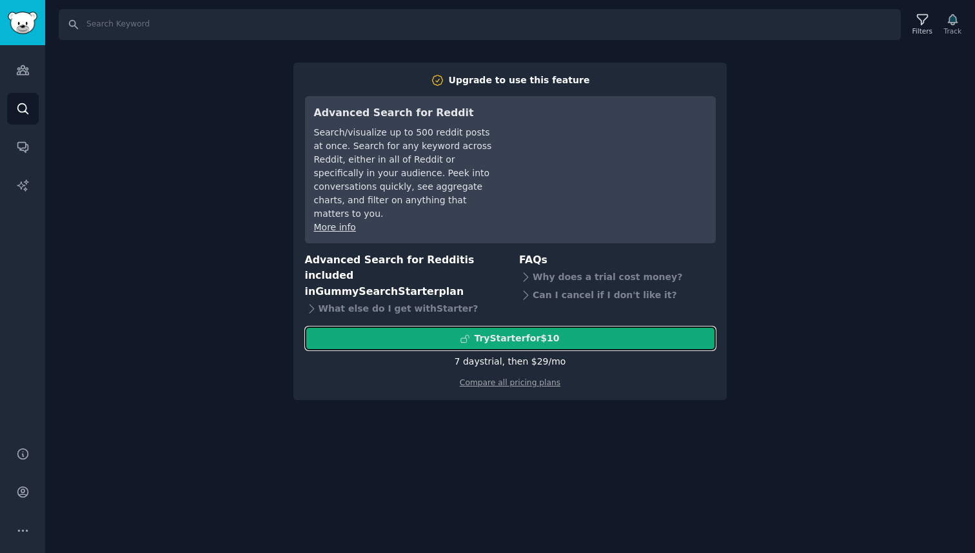
click at [488, 326] on button "Try Starter for $10" at bounding box center [510, 338] width 411 height 24
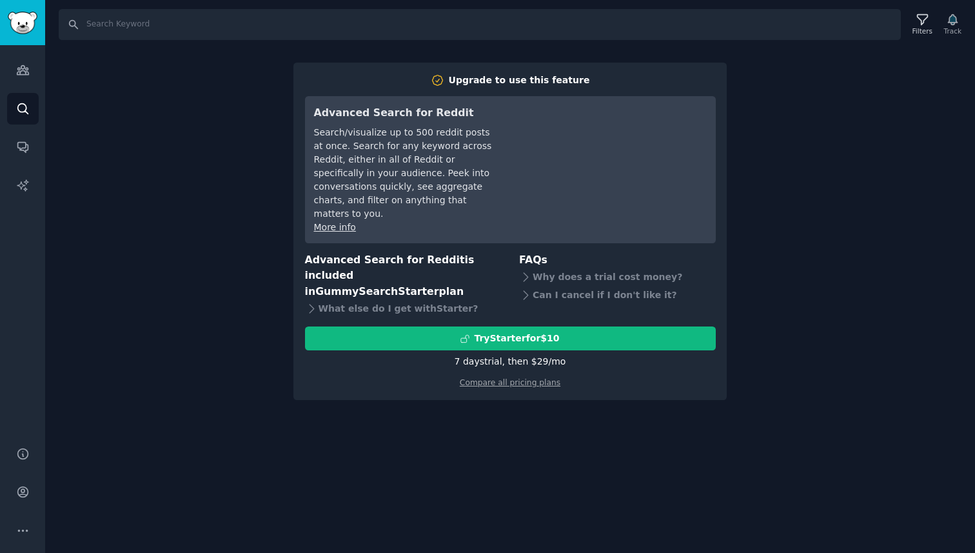
click at [129, 274] on div "Search Filters Track Upgrade to use this feature Advanced Search for Reddit Sea…" at bounding box center [510, 276] width 930 height 553
click at [782, 142] on div "Search Filters Track Upgrade to use this feature Advanced Search for Reddit Sea…" at bounding box center [510, 276] width 930 height 553
click at [108, 210] on div "Search Filters Track Upgrade to use this feature Advanced Search for Reddit Sea…" at bounding box center [510, 276] width 930 height 553
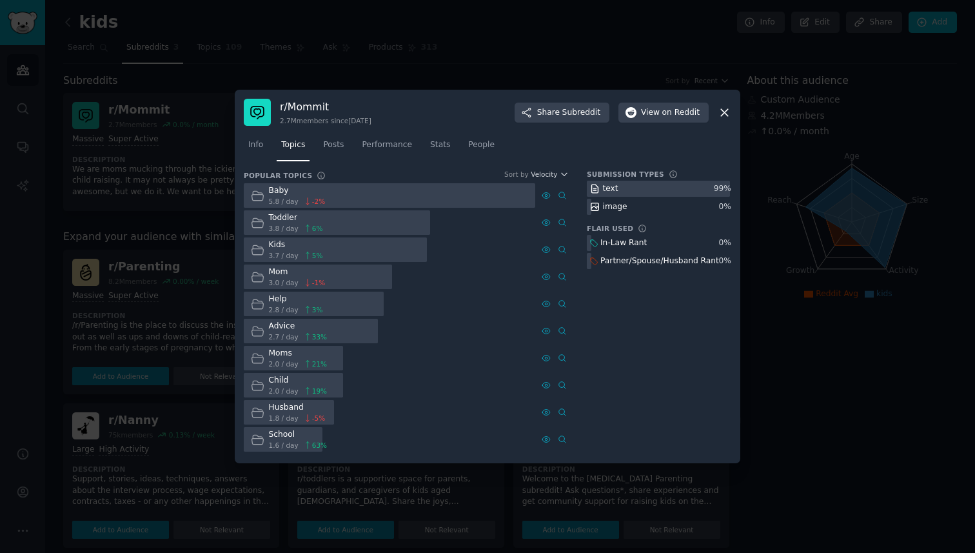
click at [165, 250] on div at bounding box center [487, 276] width 975 height 553
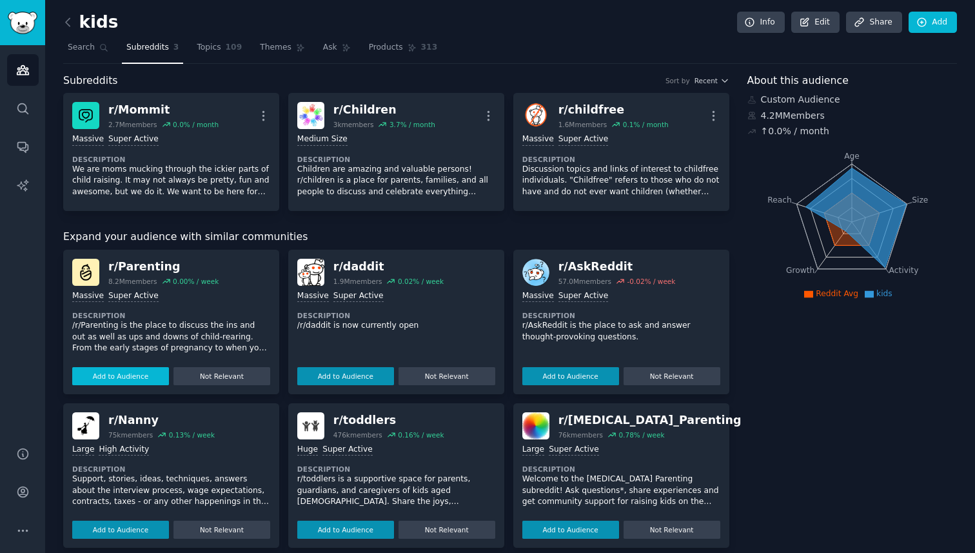
click at [134, 377] on button "Add to Audience" at bounding box center [120, 376] width 97 height 18
